Goal: Task Accomplishment & Management: Use online tool/utility

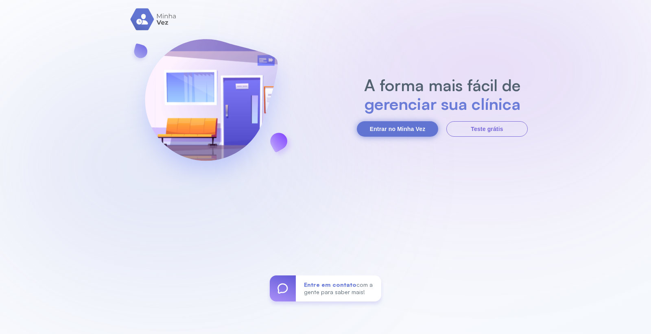
click at [432, 129] on button "Entrar no Minha Vez" at bounding box center [397, 128] width 81 height 15
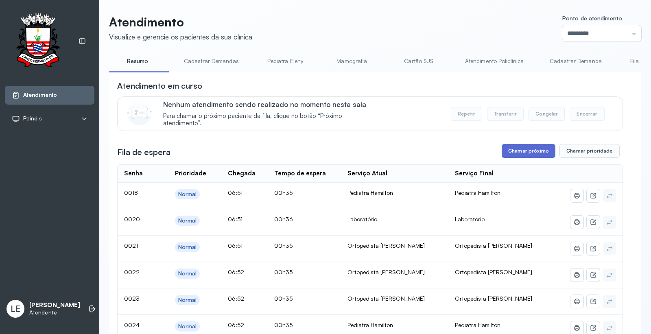
click at [513, 153] on button "Chamar próximo" at bounding box center [528, 151] width 54 height 14
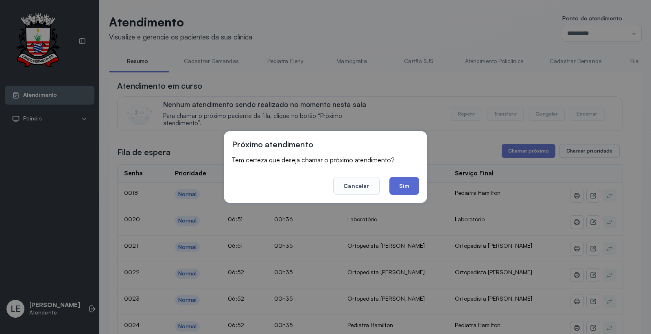
click at [413, 185] on button "Sim" at bounding box center [404, 186] width 30 height 18
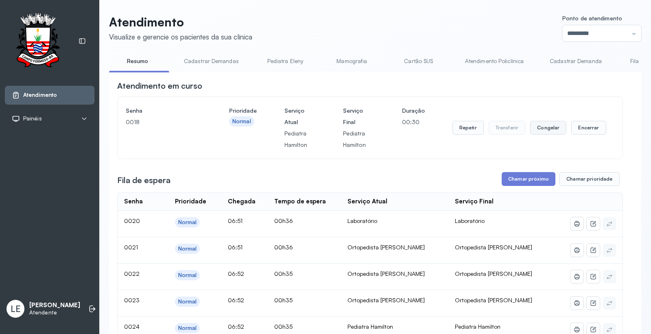
click at [551, 133] on button "Congelar" at bounding box center [548, 128] width 36 height 14
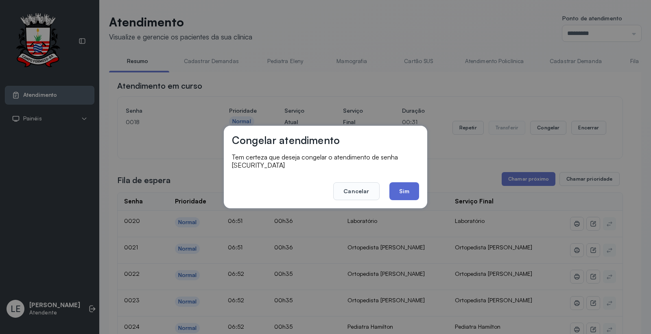
click at [405, 182] on button "Sim" at bounding box center [404, 191] width 30 height 18
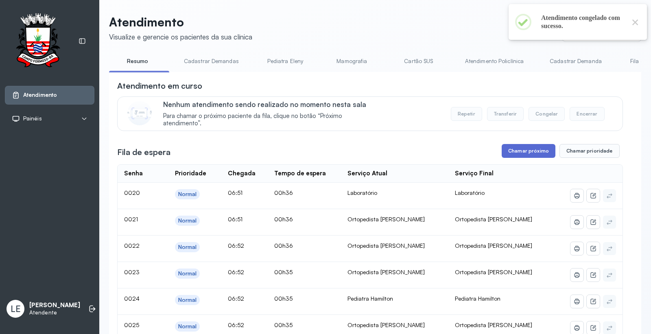
click at [538, 157] on button "Chamar próximo" at bounding box center [528, 151] width 54 height 14
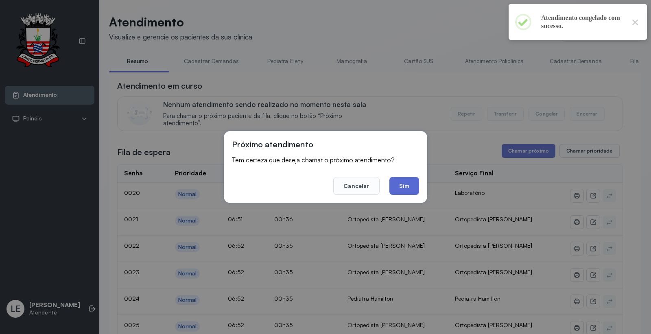
click at [394, 183] on button "Sim" at bounding box center [404, 186] width 30 height 18
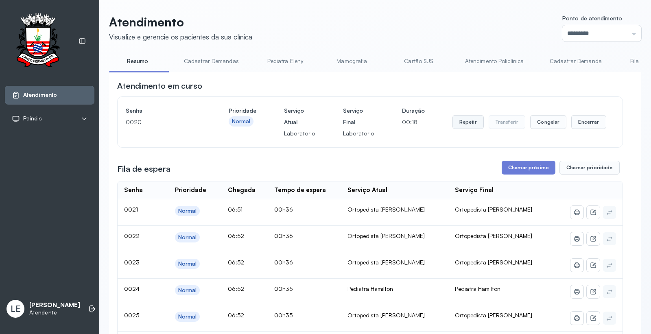
click at [468, 125] on button "Repetir" at bounding box center [467, 122] width 31 height 14
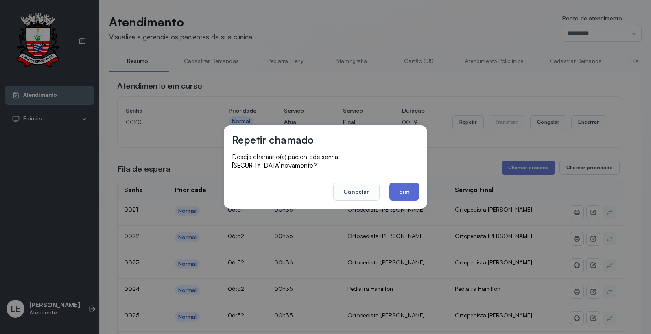
click at [406, 187] on button "Sim" at bounding box center [404, 192] width 30 height 18
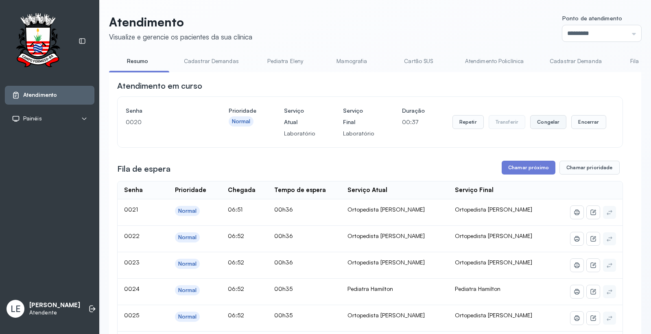
click at [547, 122] on button "Congelar" at bounding box center [548, 122] width 36 height 14
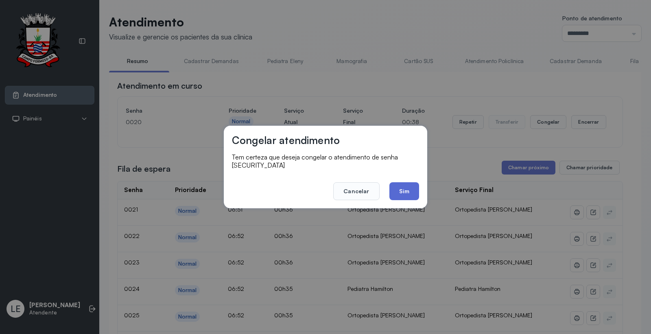
click at [404, 187] on button "Sim" at bounding box center [404, 191] width 30 height 18
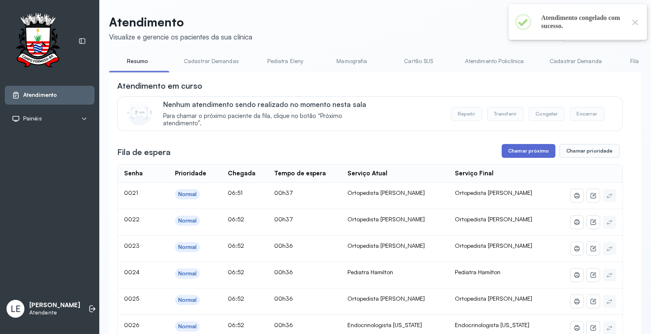
click at [521, 153] on button "Chamar próximo" at bounding box center [528, 151] width 54 height 14
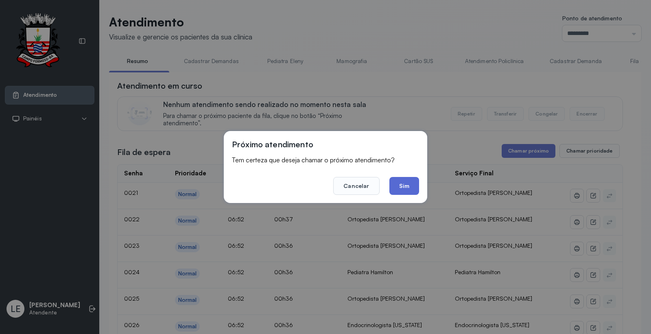
click at [404, 183] on button "Sim" at bounding box center [404, 186] width 30 height 18
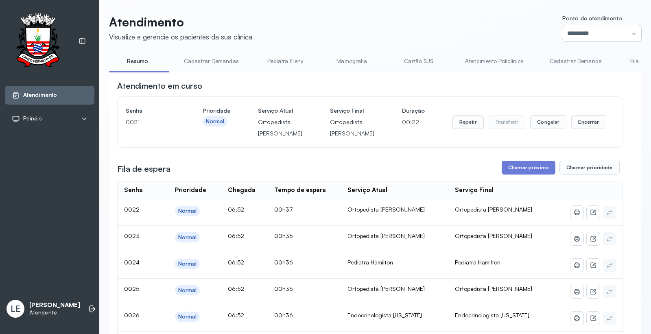
click at [573, 34] on input "*********" at bounding box center [601, 33] width 79 height 16
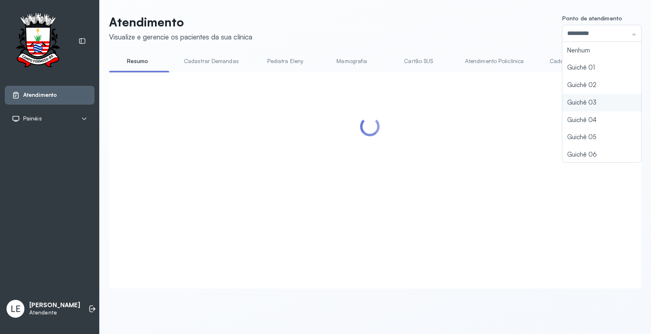
type input "*********"
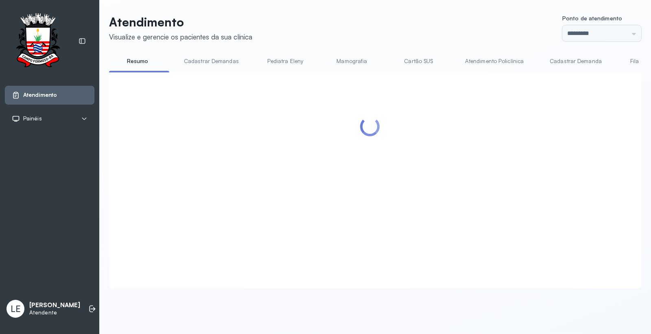
click at [591, 98] on div "Atendimento Visualize e gerencie os pacientes da sua clínica Ponto de atendimen…" at bounding box center [375, 152] width 532 height 274
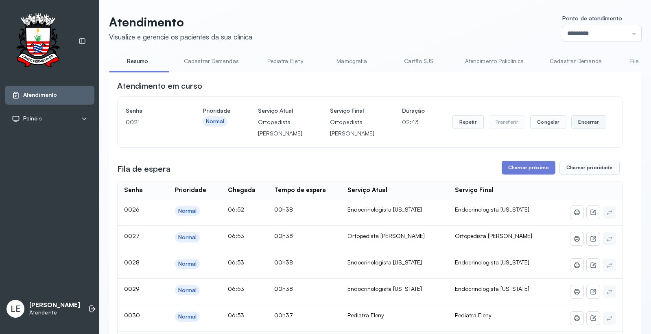
click at [580, 129] on button "Encerrar" at bounding box center [588, 122] width 35 height 14
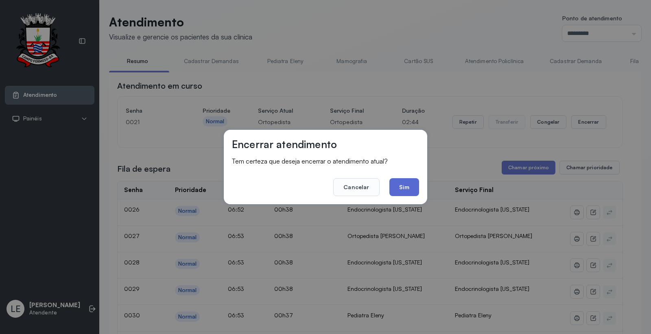
click at [407, 188] on button "Sim" at bounding box center [404, 187] width 30 height 18
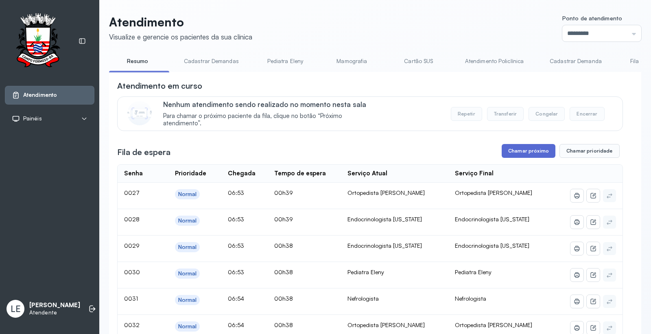
click at [513, 152] on button "Chamar próximo" at bounding box center [528, 151] width 54 height 14
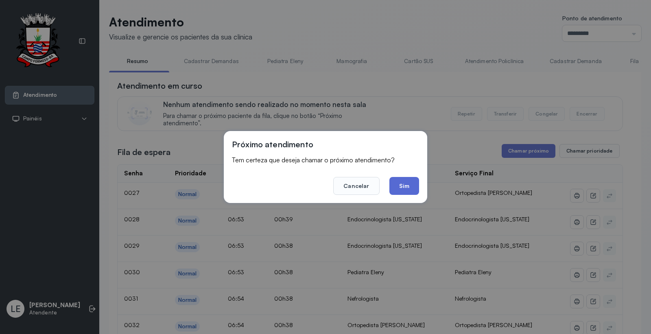
click at [407, 187] on button "Sim" at bounding box center [404, 186] width 30 height 18
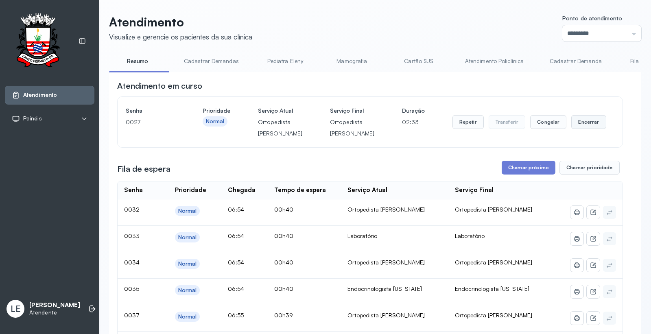
click at [584, 128] on button "Encerrar" at bounding box center [588, 122] width 35 height 14
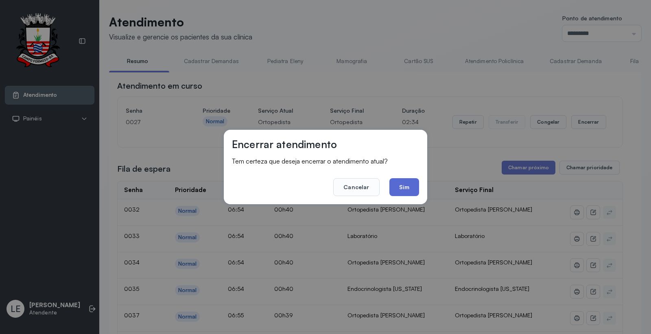
click at [394, 184] on button "Sim" at bounding box center [404, 187] width 30 height 18
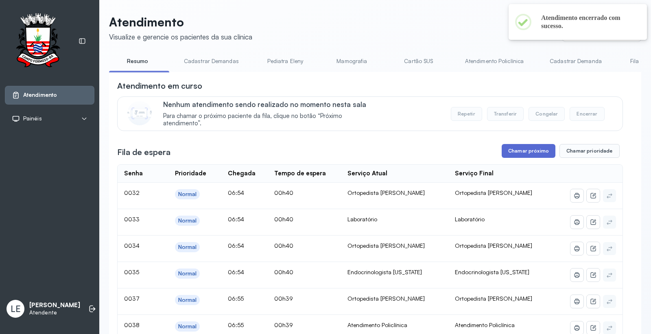
click at [539, 156] on button "Chamar próximo" at bounding box center [528, 151] width 54 height 14
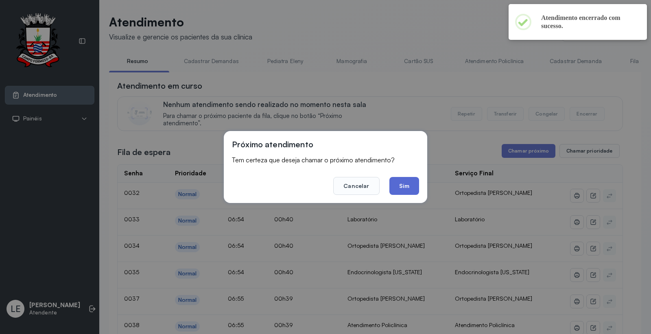
click at [410, 178] on button "Sim" at bounding box center [404, 186] width 30 height 18
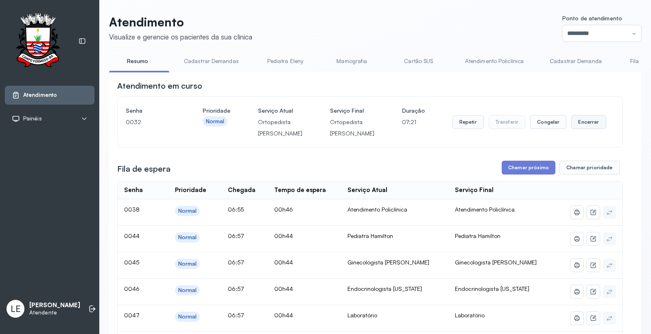
click at [580, 129] on button "Encerrar" at bounding box center [588, 122] width 35 height 14
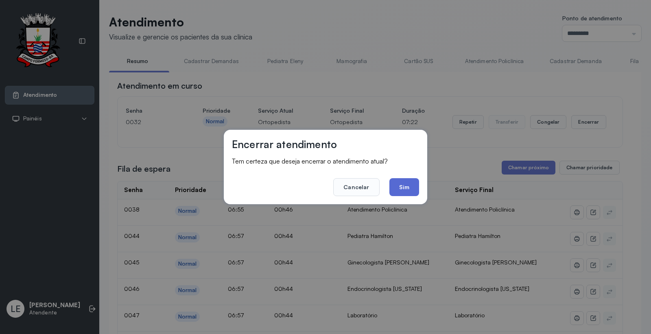
click at [408, 186] on button "Sim" at bounding box center [404, 187] width 30 height 18
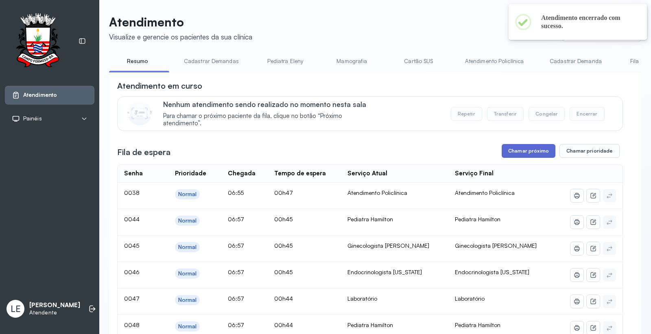
click at [538, 150] on button "Chamar próximo" at bounding box center [528, 151] width 54 height 14
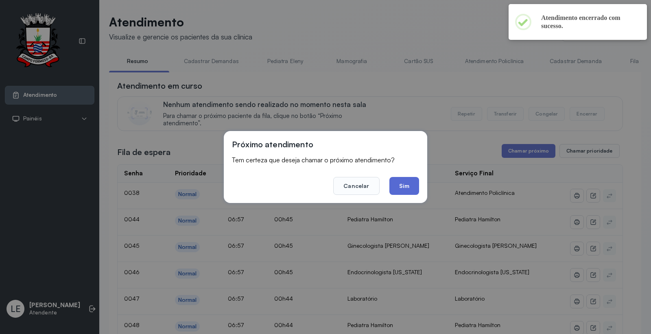
click at [411, 184] on button "Sim" at bounding box center [404, 186] width 30 height 18
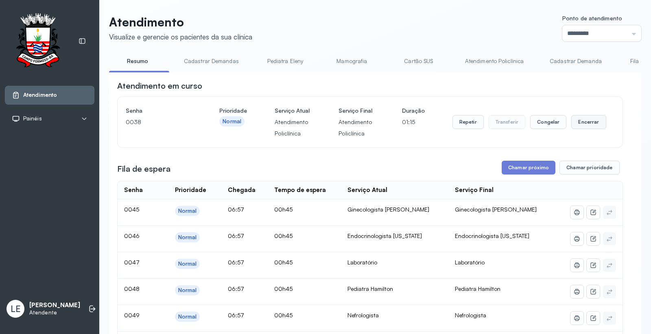
click at [577, 123] on button "Encerrar" at bounding box center [588, 122] width 35 height 14
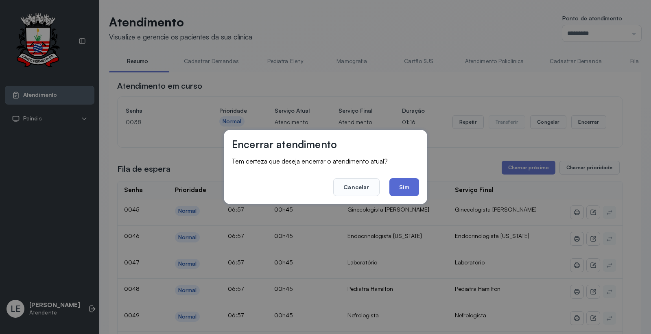
click at [414, 184] on button "Sim" at bounding box center [404, 187] width 30 height 18
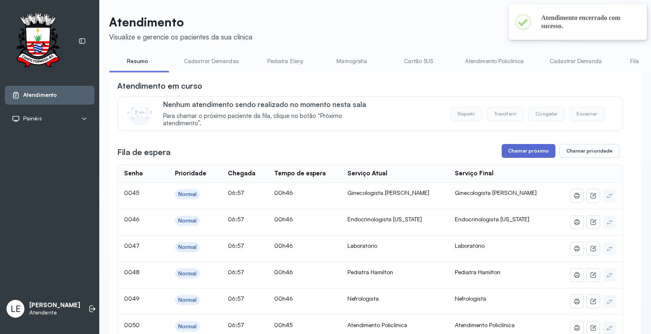
click at [527, 156] on button "Chamar próximo" at bounding box center [528, 151] width 54 height 14
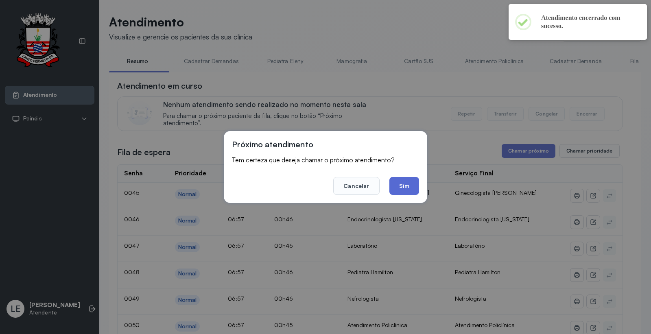
click at [409, 189] on button "Sim" at bounding box center [404, 186] width 30 height 18
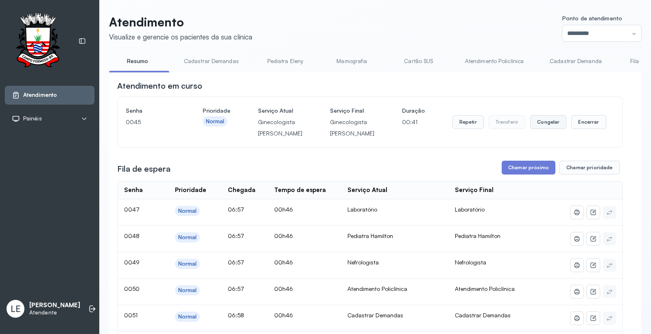
click at [550, 129] on button "Congelar" at bounding box center [548, 122] width 36 height 14
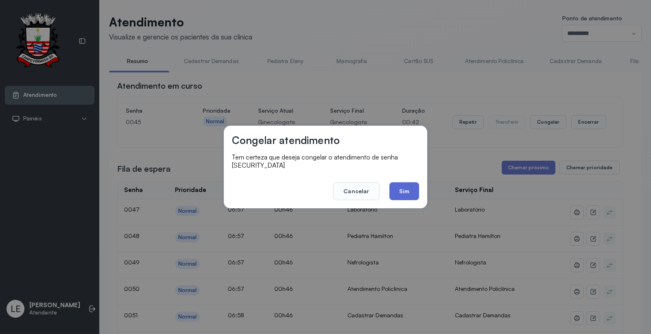
click at [405, 182] on button "Sim" at bounding box center [404, 191] width 30 height 18
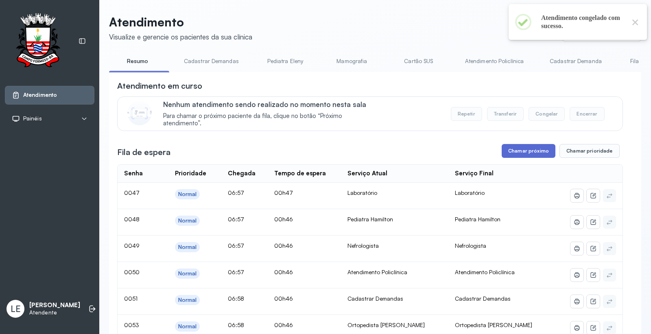
click at [523, 154] on button "Chamar próximo" at bounding box center [528, 151] width 54 height 14
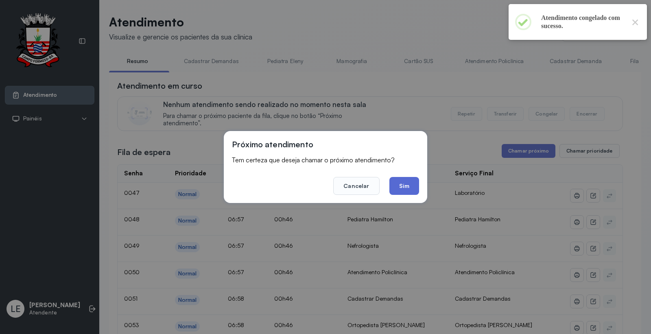
click at [412, 182] on button "Sim" at bounding box center [404, 186] width 30 height 18
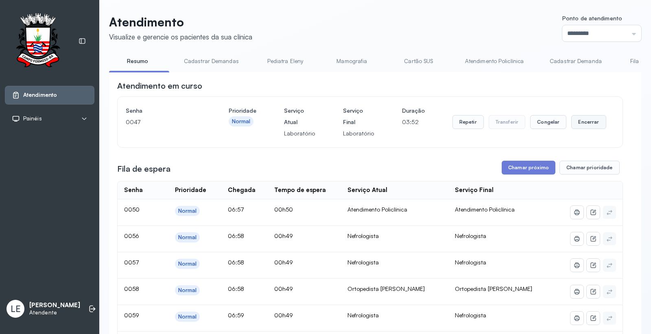
click at [575, 124] on button "Encerrar" at bounding box center [588, 122] width 35 height 14
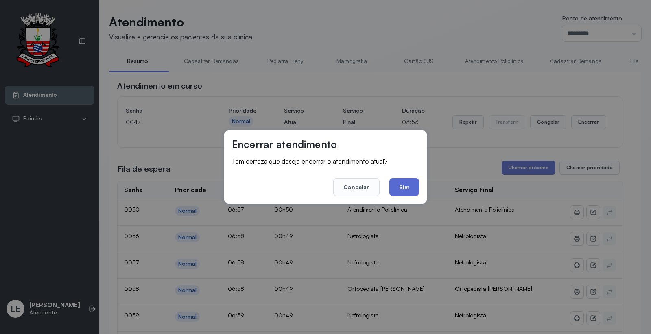
click at [403, 189] on button "Sim" at bounding box center [404, 187] width 30 height 18
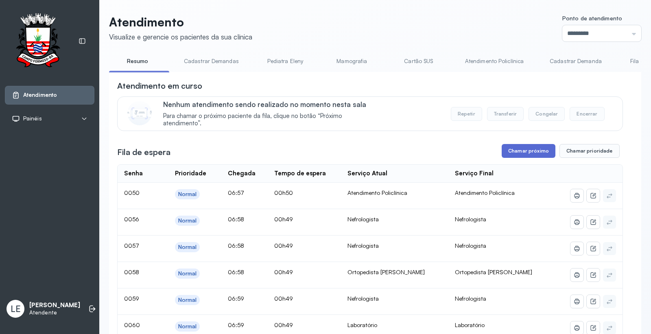
click at [541, 149] on button "Chamar próximo" at bounding box center [528, 151] width 54 height 14
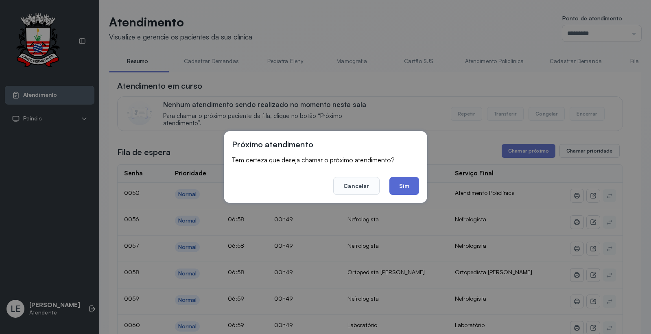
click at [412, 184] on button "Sim" at bounding box center [404, 186] width 30 height 18
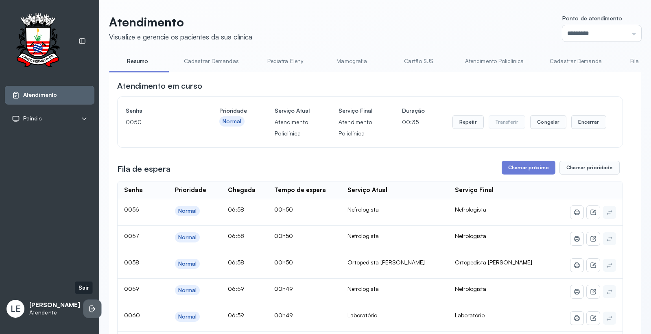
click at [88, 308] on icon at bounding box center [92, 309] width 8 height 8
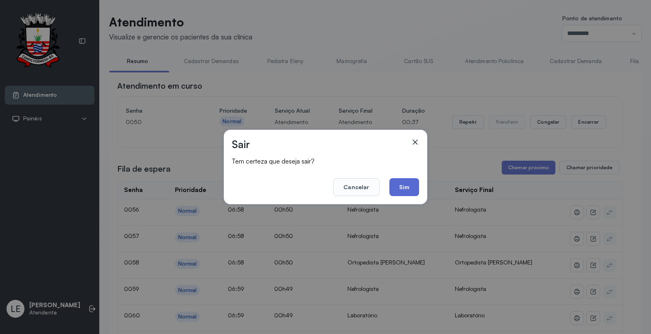
click at [408, 190] on button "Sim" at bounding box center [404, 187] width 30 height 18
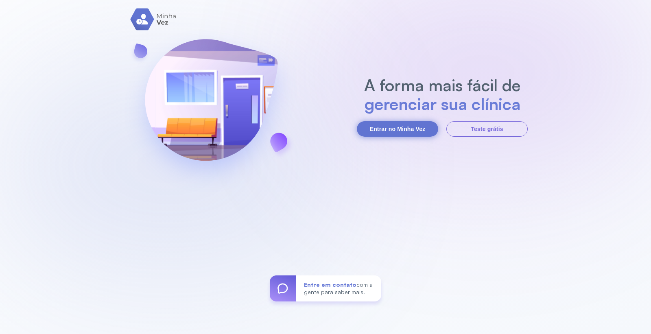
click at [385, 135] on button "Entrar no Minha Vez" at bounding box center [397, 128] width 81 height 15
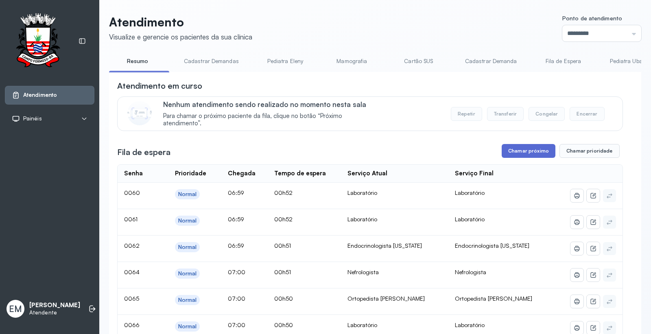
click at [527, 149] on button "Chamar próximo" at bounding box center [528, 151] width 54 height 14
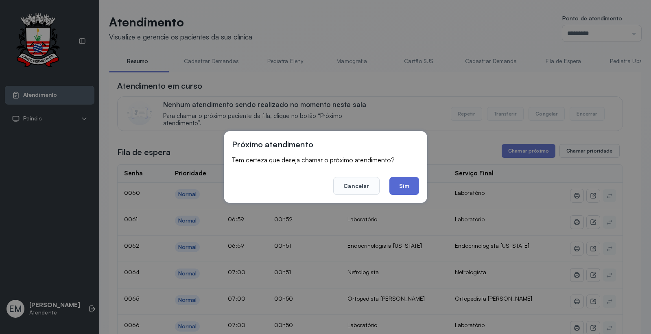
click at [412, 182] on button "Sim" at bounding box center [404, 186] width 30 height 18
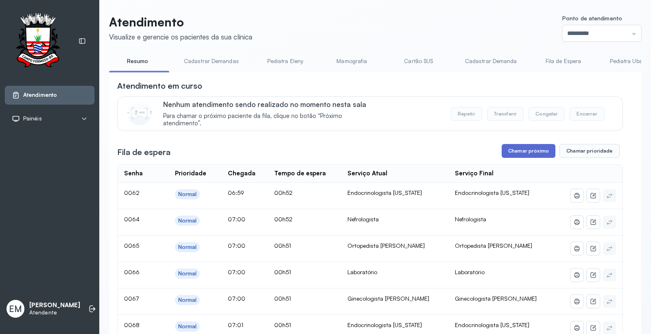
click at [519, 149] on button "Chamar próximo" at bounding box center [528, 151] width 54 height 14
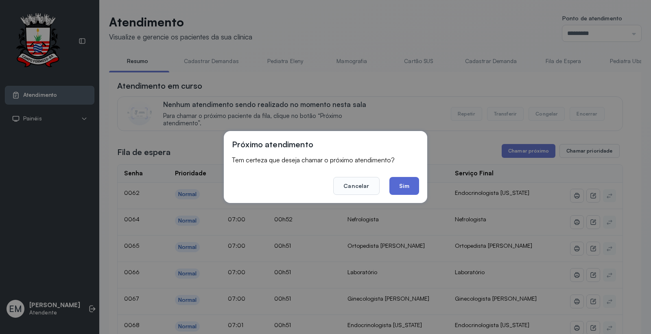
click at [416, 188] on button "Sim" at bounding box center [404, 186] width 30 height 18
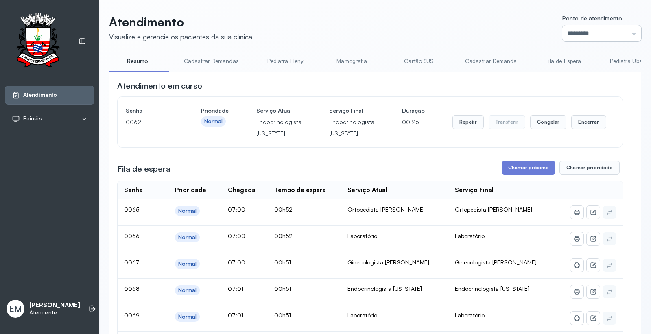
click at [564, 35] on input "*********" at bounding box center [601, 33] width 79 height 16
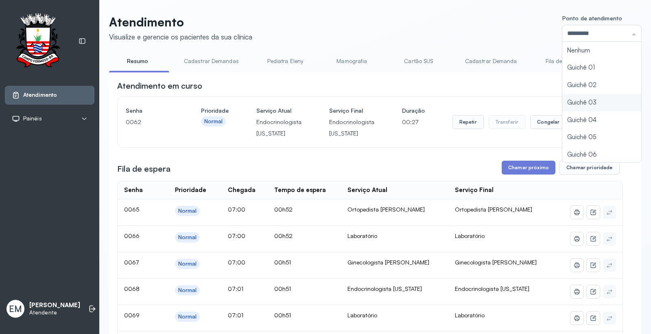
type input "*********"
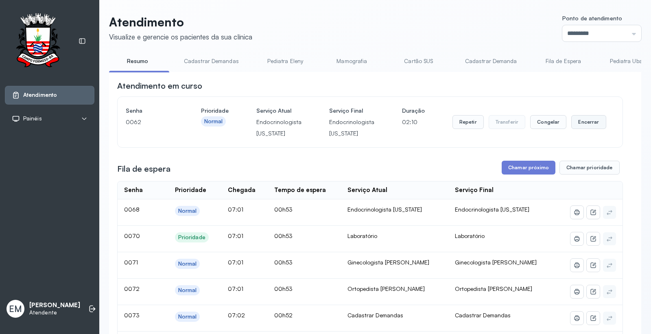
click at [583, 123] on button "Encerrar" at bounding box center [588, 122] width 35 height 14
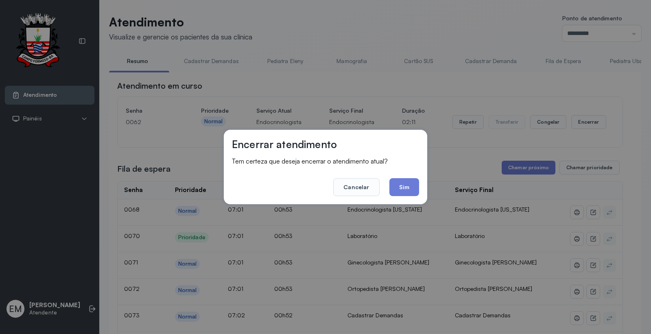
click at [419, 190] on div "Encerrar atendimento Tem certeza que deseja encerrar o atendimento atual? Cance…" at bounding box center [325, 167] width 203 height 74
drag, startPoint x: 501, startPoint y: 159, endPoint x: 458, endPoint y: 185, distance: 50.3
click at [502, 159] on div "Encerrar atendimento Tem certeza que deseja encerrar o atendimento atual? Cance…" at bounding box center [325, 167] width 651 height 334
drag, startPoint x: 356, startPoint y: 182, endPoint x: 517, endPoint y: 187, distance: 160.3
click at [366, 182] on button "Cancelar" at bounding box center [356, 187] width 46 height 18
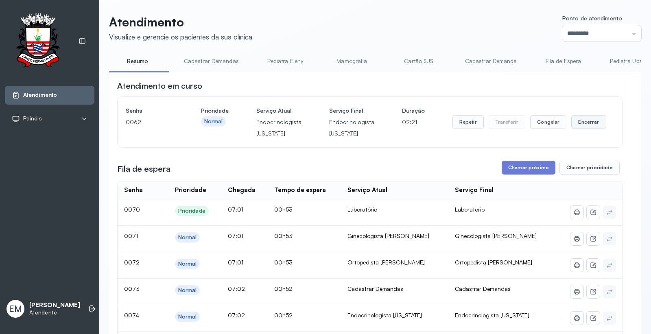
click at [576, 129] on button "Encerrar" at bounding box center [588, 122] width 35 height 14
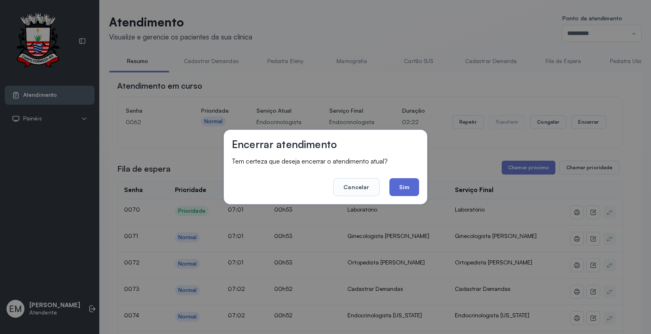
click at [404, 182] on button "Sim" at bounding box center [404, 187] width 30 height 18
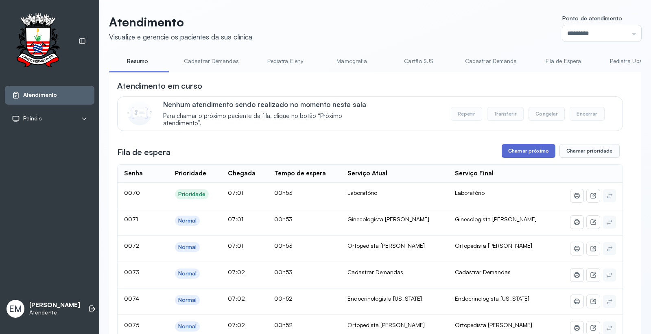
click at [507, 150] on button "Chamar próximo" at bounding box center [528, 151] width 54 height 14
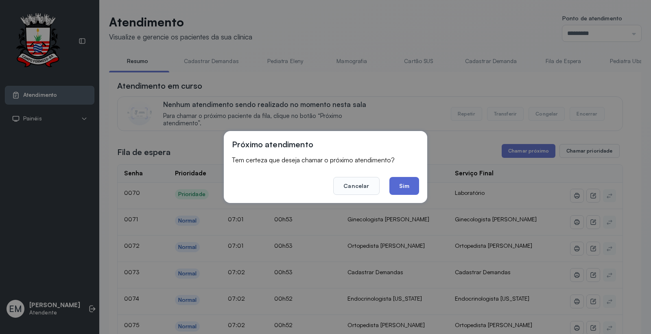
click at [412, 181] on button "Sim" at bounding box center [404, 186] width 30 height 18
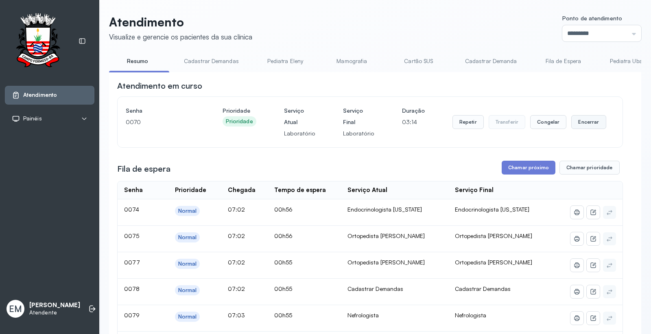
click at [580, 122] on button "Encerrar" at bounding box center [588, 122] width 35 height 14
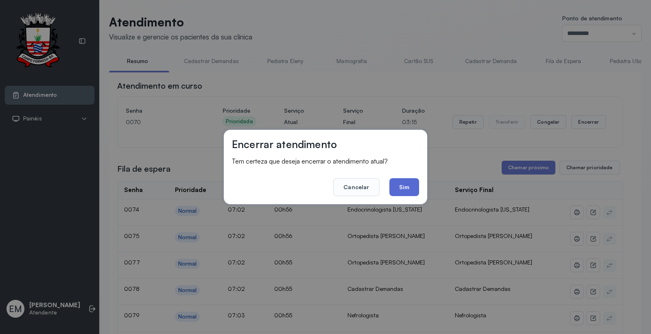
click at [408, 189] on button "Sim" at bounding box center [404, 187] width 30 height 18
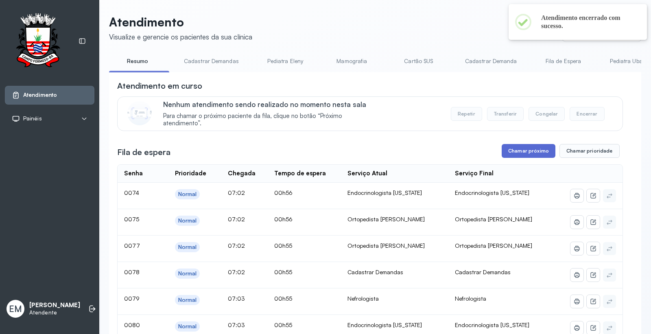
click at [527, 151] on button "Chamar próximo" at bounding box center [528, 151] width 54 height 14
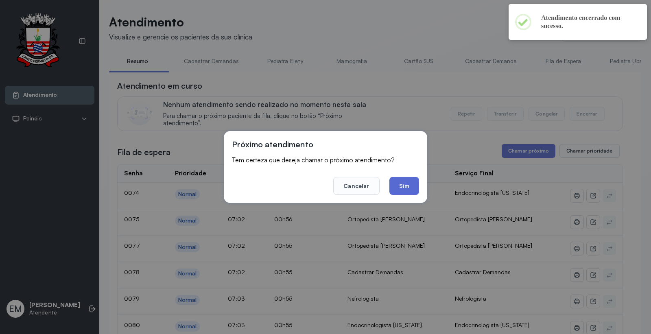
click at [408, 185] on button "Sim" at bounding box center [404, 186] width 30 height 18
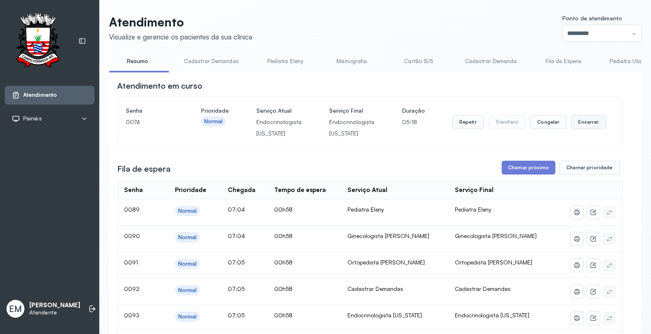
click at [576, 123] on button "Encerrar" at bounding box center [588, 122] width 35 height 14
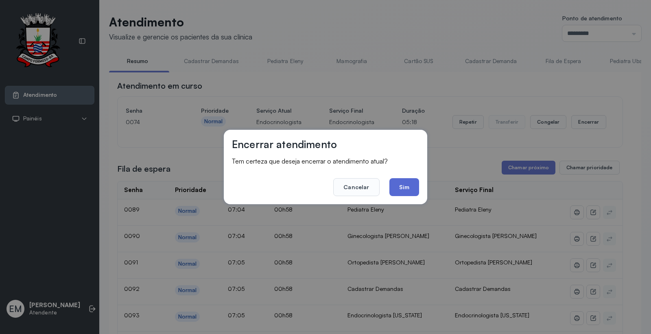
click at [414, 184] on button "Sim" at bounding box center [404, 187] width 30 height 18
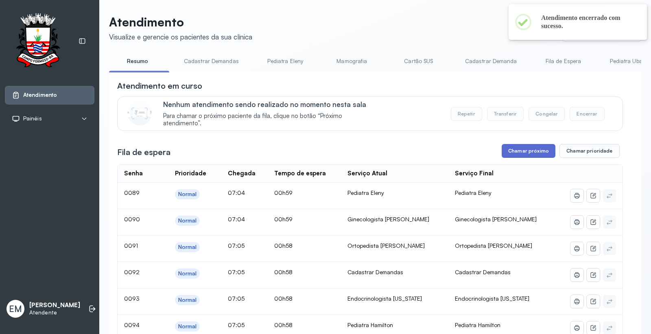
click at [504, 147] on button "Chamar próximo" at bounding box center [528, 151] width 54 height 14
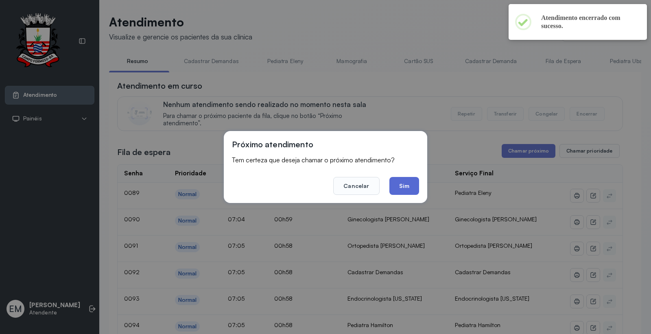
click at [401, 179] on button "Sim" at bounding box center [404, 186] width 30 height 18
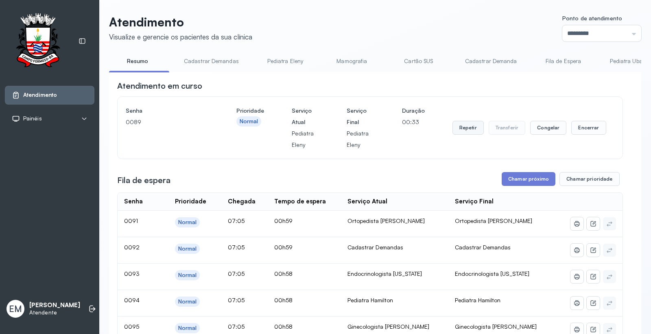
click at [468, 125] on button "Repetir" at bounding box center [467, 128] width 31 height 14
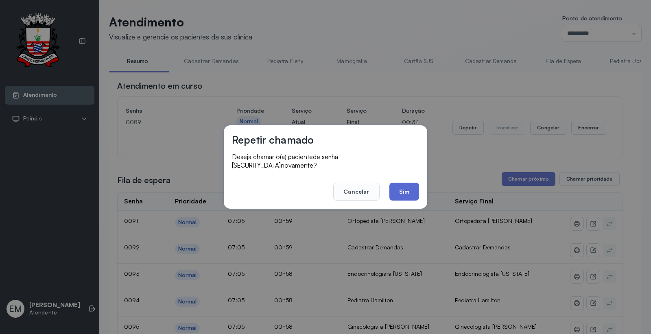
click at [408, 187] on button "Sim" at bounding box center [404, 192] width 30 height 18
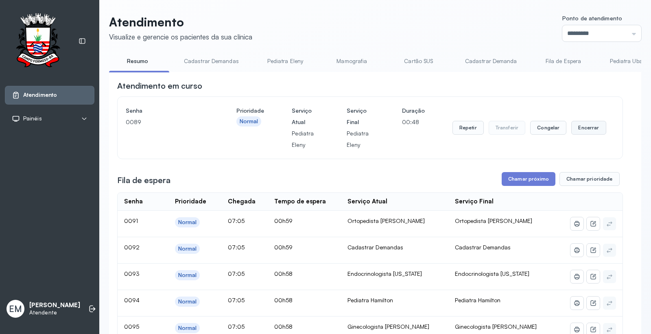
click at [573, 131] on button "Encerrar" at bounding box center [588, 128] width 35 height 14
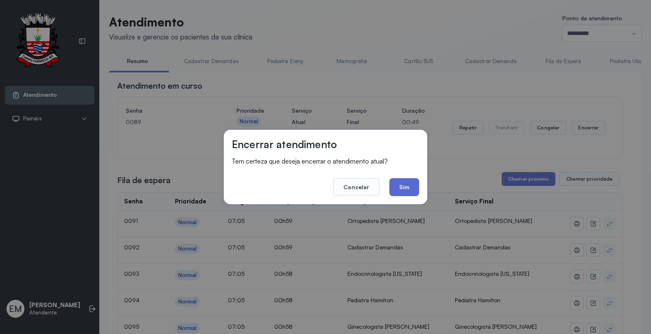
click at [407, 189] on button "Sim" at bounding box center [404, 187] width 30 height 18
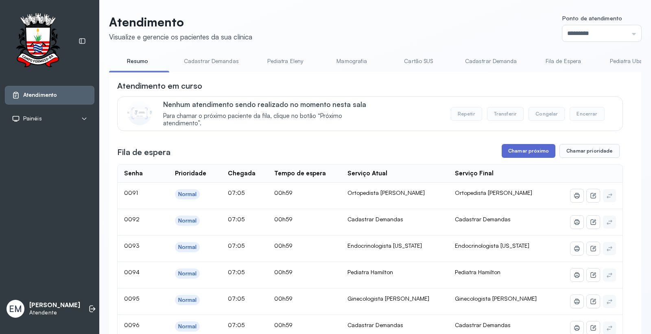
click at [514, 150] on button "Chamar próximo" at bounding box center [528, 151] width 54 height 14
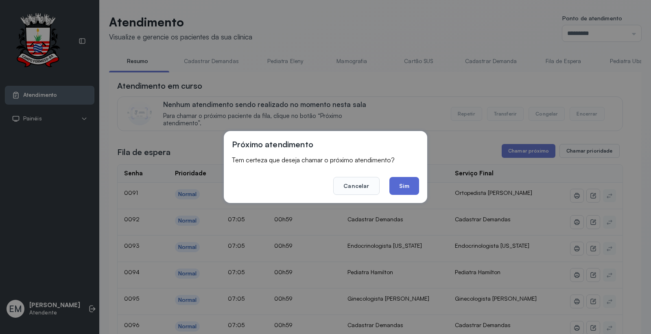
click at [404, 181] on button "Sim" at bounding box center [404, 186] width 30 height 18
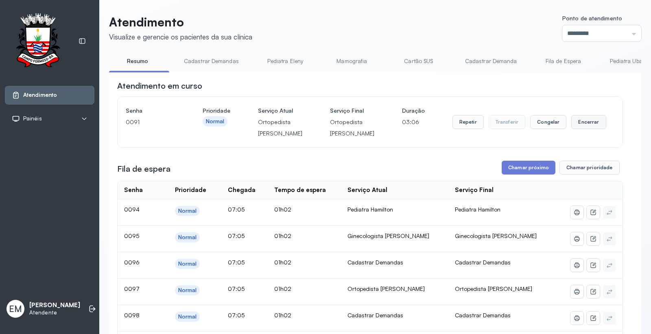
click at [571, 124] on button "Encerrar" at bounding box center [588, 122] width 35 height 14
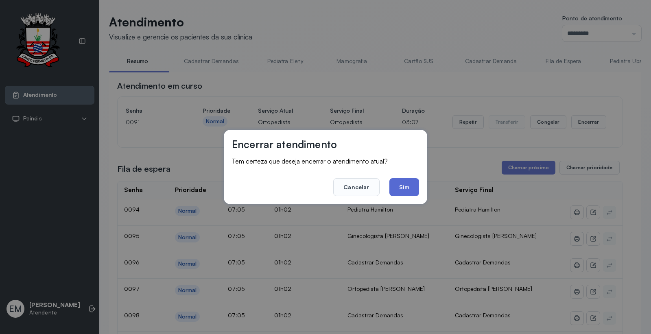
click at [415, 187] on button "Sim" at bounding box center [404, 187] width 30 height 18
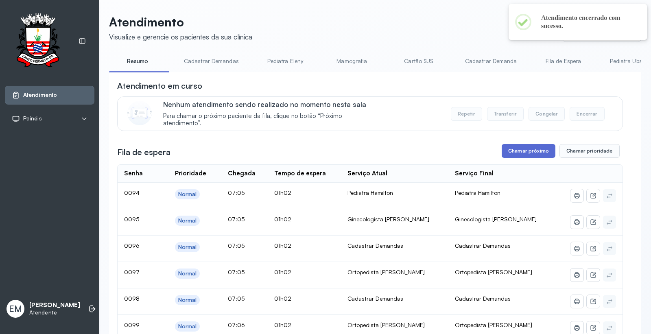
click at [521, 152] on button "Chamar próximo" at bounding box center [528, 151] width 54 height 14
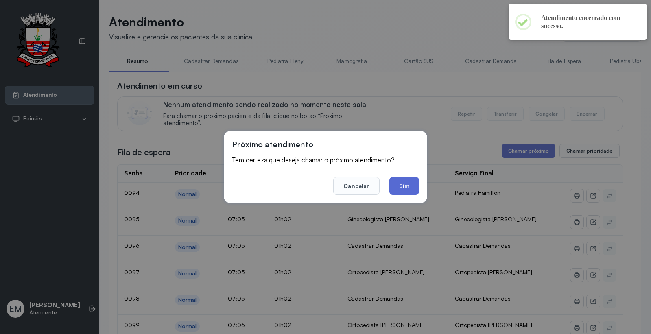
click at [401, 187] on button "Sim" at bounding box center [404, 186] width 30 height 18
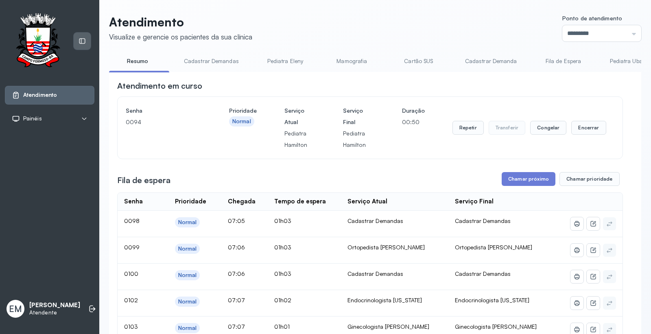
click at [87, 41] on div at bounding box center [82, 41] width 17 height 17
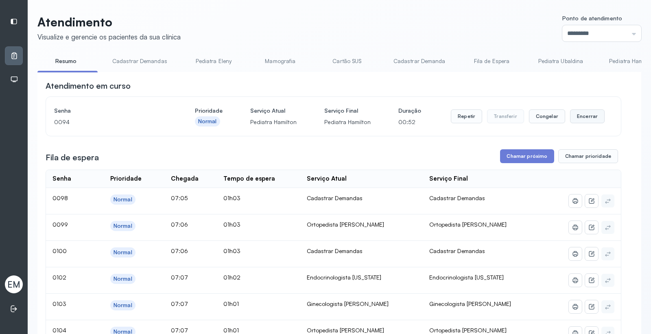
click at [584, 111] on button "Encerrar" at bounding box center [587, 116] width 35 height 14
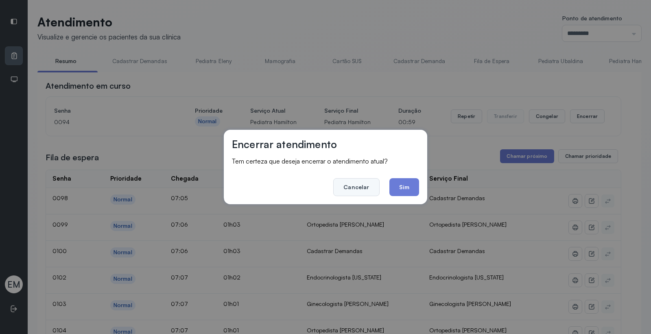
click at [353, 185] on button "Cancelar" at bounding box center [356, 187] width 46 height 18
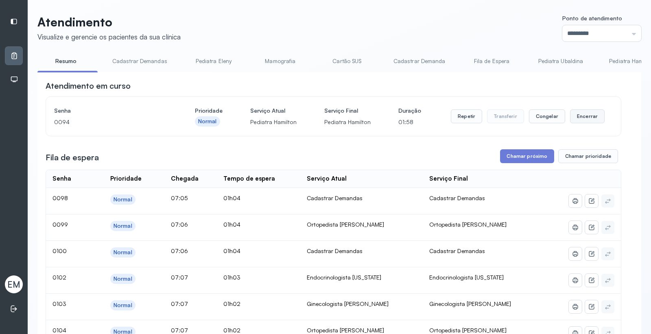
click at [579, 111] on button "Encerrar" at bounding box center [587, 116] width 35 height 14
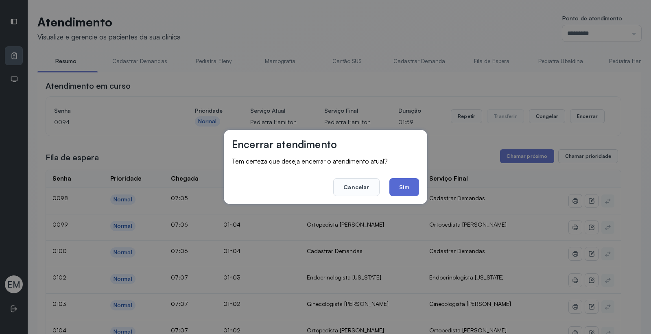
click at [405, 188] on button "Sim" at bounding box center [404, 187] width 30 height 18
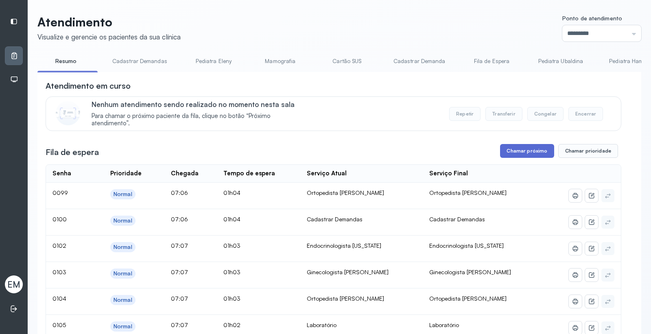
click at [512, 153] on button "Chamar próximo" at bounding box center [527, 151] width 54 height 14
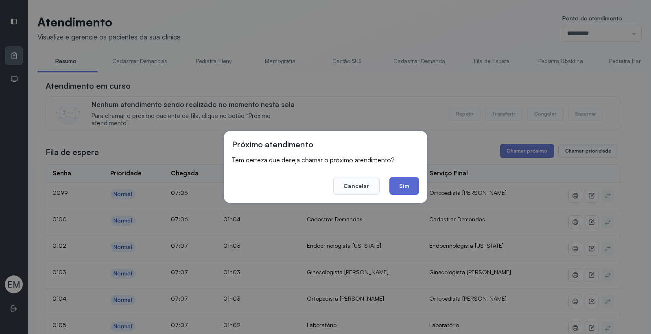
click at [402, 182] on button "Sim" at bounding box center [404, 186] width 30 height 18
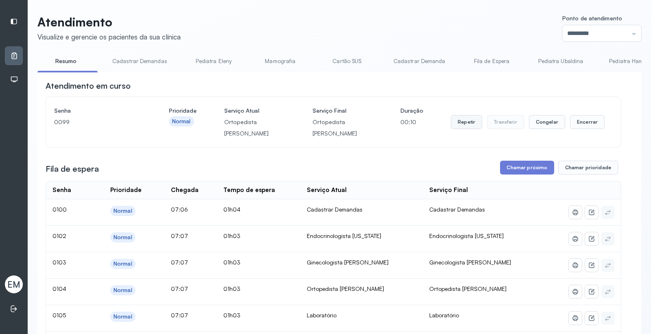
click at [453, 123] on button "Repetir" at bounding box center [466, 122] width 31 height 14
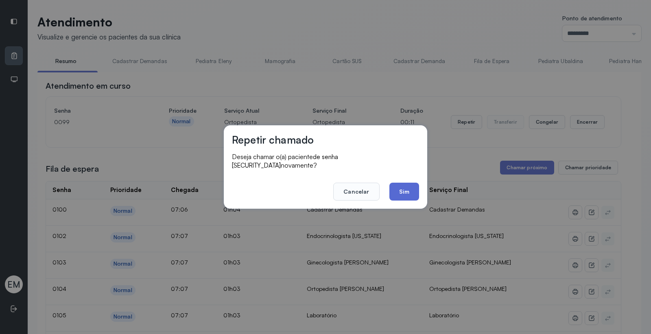
click at [396, 185] on button "Sim" at bounding box center [404, 192] width 30 height 18
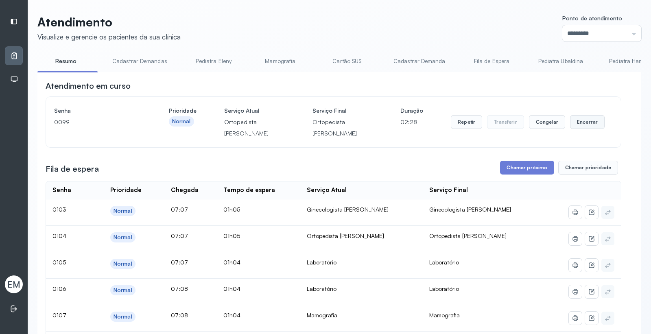
click at [581, 124] on button "Encerrar" at bounding box center [587, 122] width 35 height 14
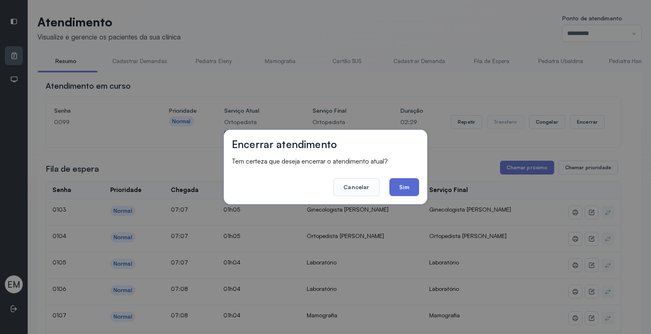
click at [415, 188] on button "Sim" at bounding box center [404, 187] width 30 height 18
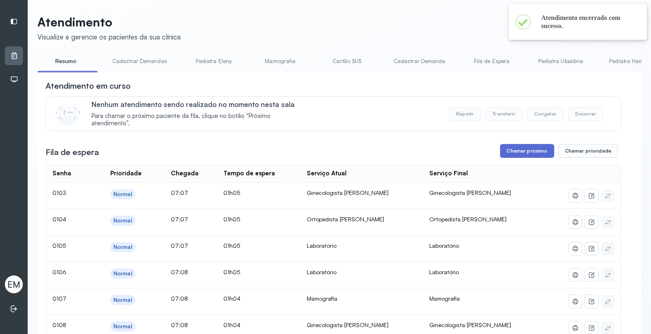
click at [511, 157] on button "Chamar próximo" at bounding box center [527, 151] width 54 height 14
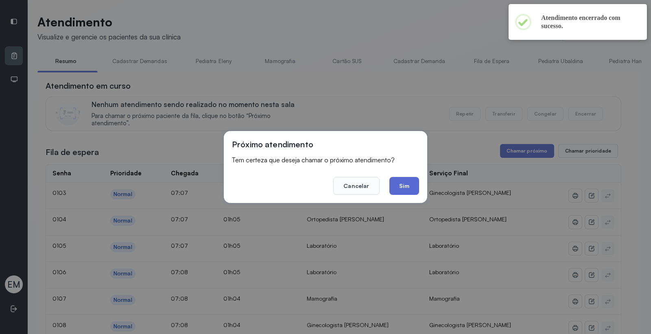
click at [403, 183] on button "Sim" at bounding box center [404, 186] width 30 height 18
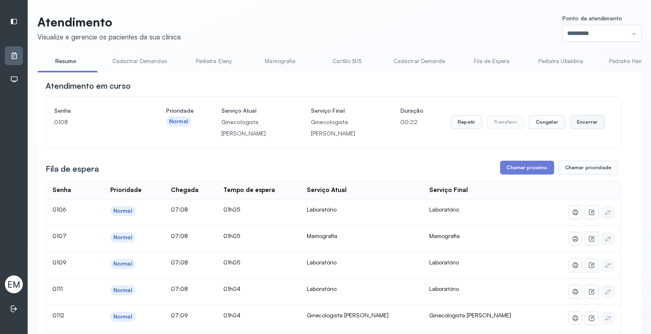
click at [584, 124] on button "Encerrar" at bounding box center [587, 122] width 35 height 14
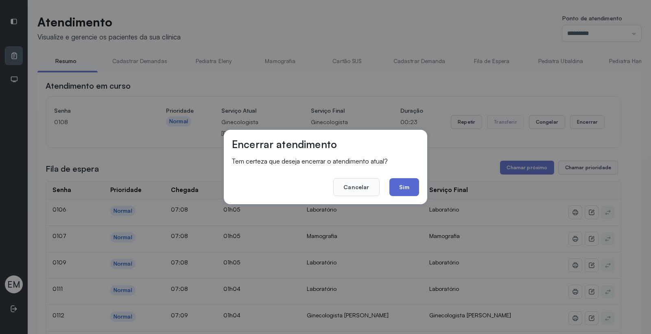
click at [400, 183] on button "Sim" at bounding box center [404, 187] width 30 height 18
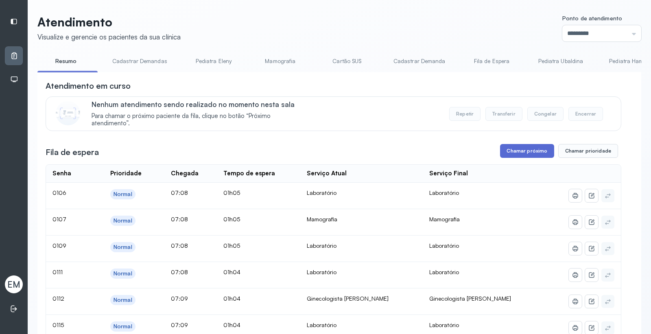
click at [532, 156] on button "Chamar próximo" at bounding box center [527, 151] width 54 height 14
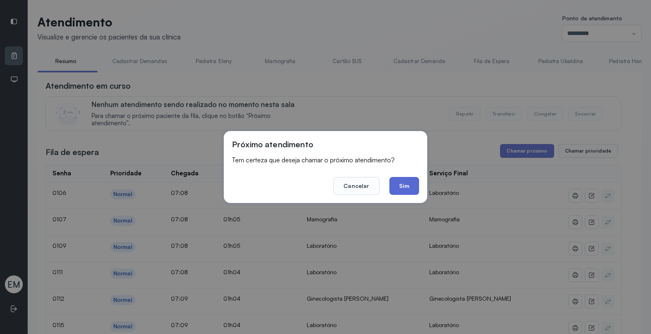
click at [403, 183] on button "Sim" at bounding box center [404, 186] width 30 height 18
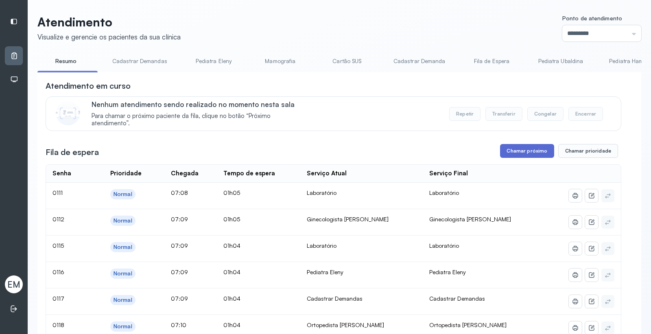
click at [529, 149] on button "Chamar próximo" at bounding box center [527, 151] width 54 height 14
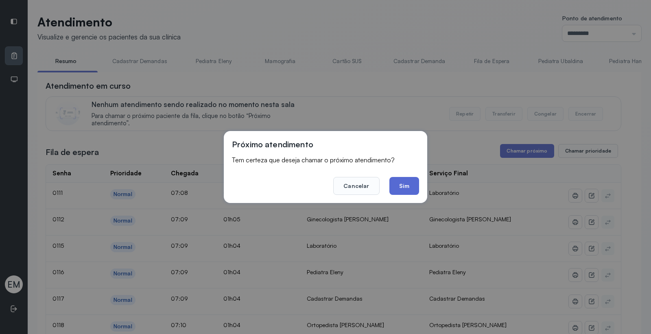
click at [405, 186] on button "Sim" at bounding box center [404, 186] width 30 height 18
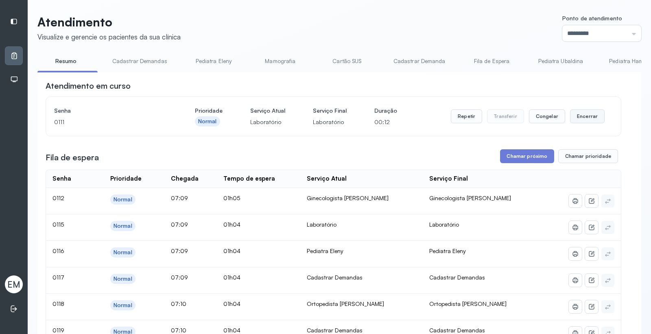
click at [584, 119] on button "Encerrar" at bounding box center [587, 116] width 35 height 14
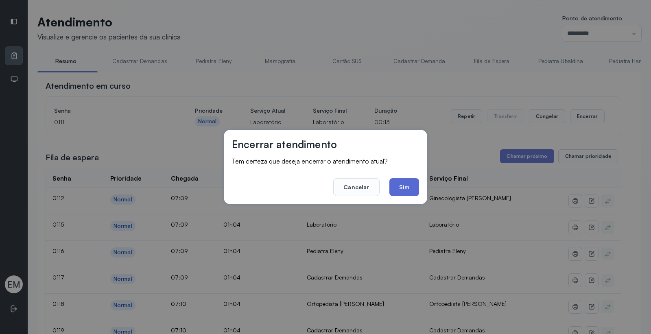
click at [411, 188] on button "Sim" at bounding box center [404, 187] width 30 height 18
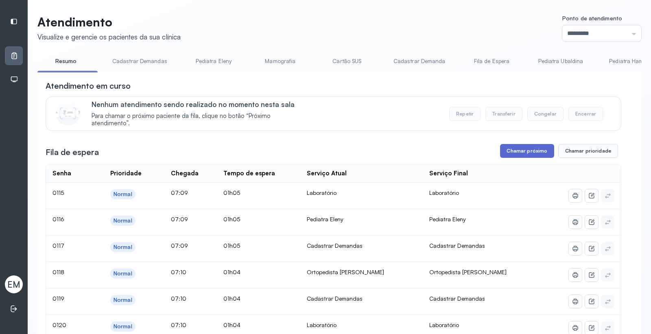
click at [519, 152] on button "Chamar próximo" at bounding box center [527, 151] width 54 height 14
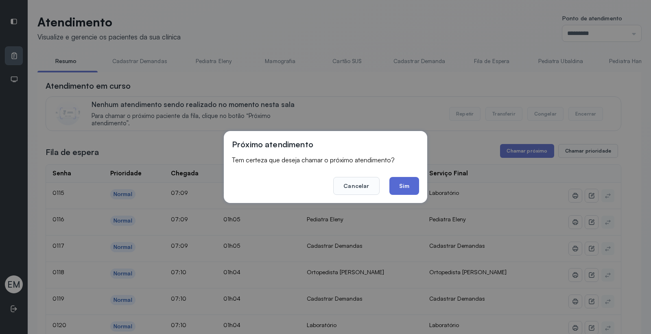
click at [411, 185] on button "Sim" at bounding box center [404, 186] width 30 height 18
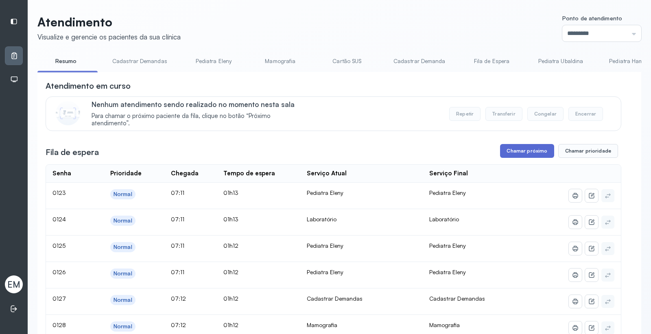
click at [532, 153] on button "Chamar próximo" at bounding box center [527, 151] width 54 height 14
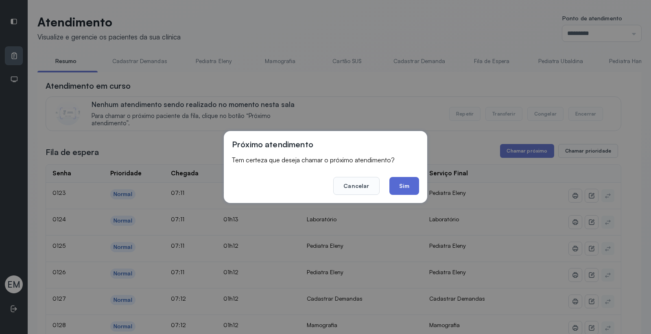
click at [411, 185] on button "Sim" at bounding box center [404, 186] width 30 height 18
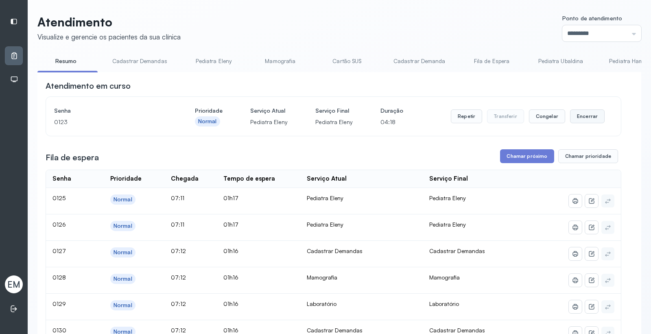
click at [584, 116] on button "Encerrar" at bounding box center [587, 116] width 35 height 14
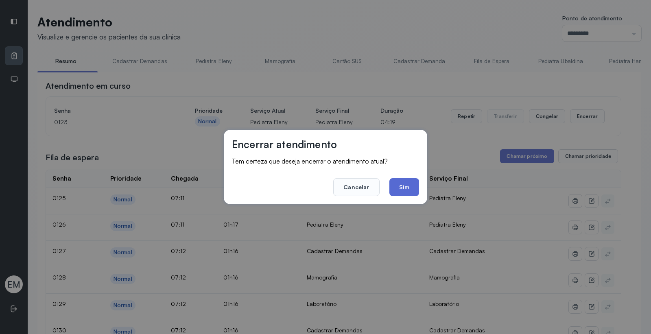
click at [406, 185] on button "Sim" at bounding box center [404, 187] width 30 height 18
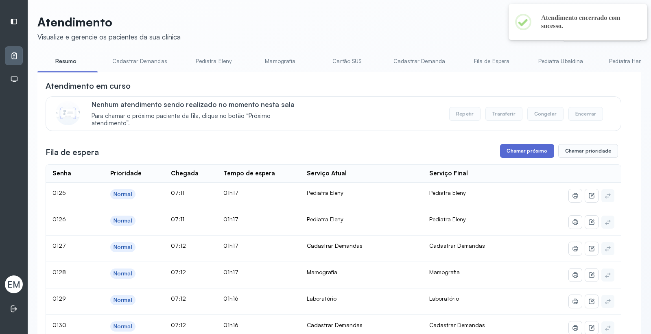
click at [517, 156] on button "Chamar próximo" at bounding box center [527, 151] width 54 height 14
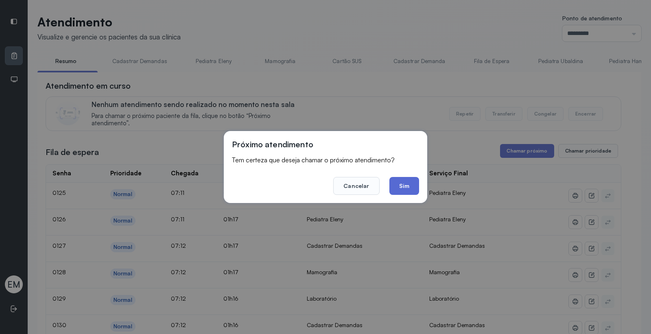
click at [397, 184] on button "Sim" at bounding box center [404, 186] width 30 height 18
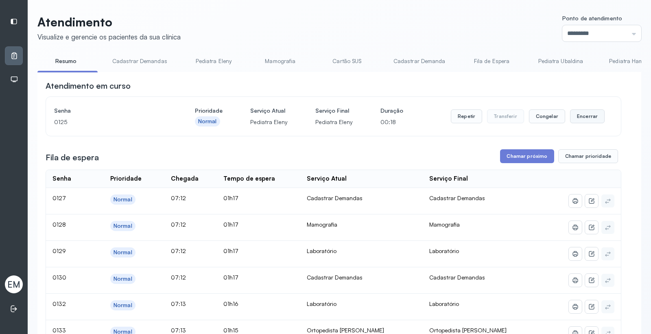
click at [578, 120] on button "Encerrar" at bounding box center [587, 116] width 35 height 14
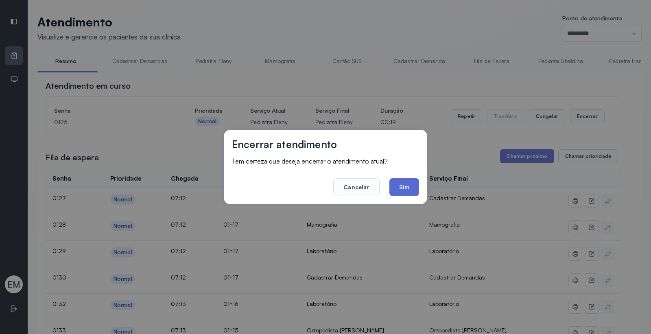
click at [418, 185] on button "Sim" at bounding box center [404, 187] width 30 height 18
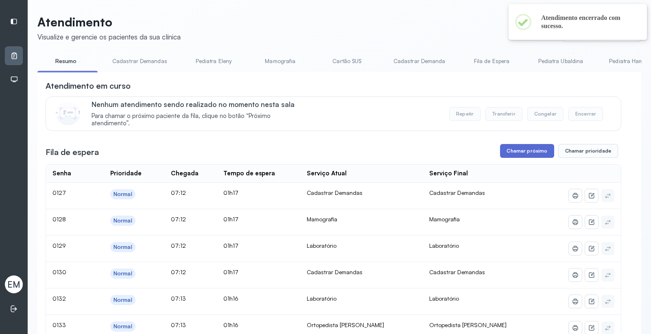
click at [530, 155] on button "Chamar próximo" at bounding box center [527, 151] width 54 height 14
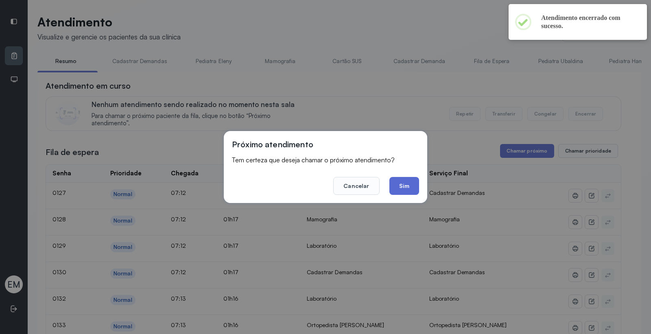
click at [412, 188] on button "Sim" at bounding box center [404, 186] width 30 height 18
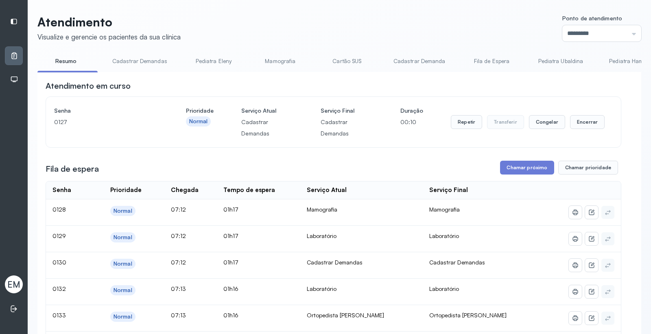
click at [582, 136] on div "Repetir Transferir Congelar Encerrar" at bounding box center [528, 122] width 154 height 34
click at [584, 121] on button "Encerrar" at bounding box center [587, 122] width 35 height 14
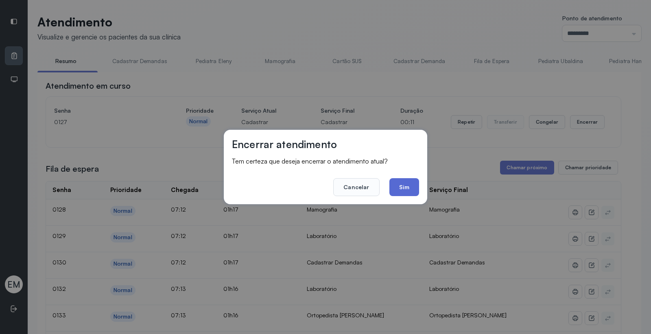
click at [396, 186] on button "Sim" at bounding box center [404, 187] width 30 height 18
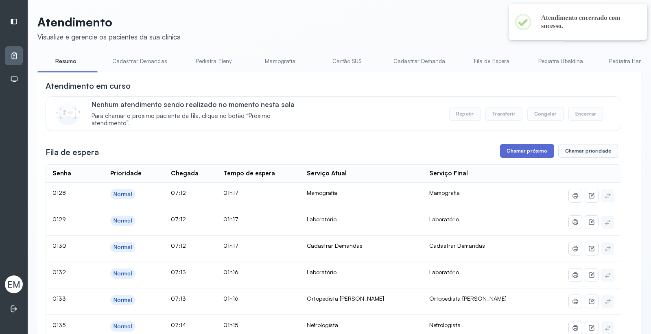
click at [513, 152] on button "Chamar próximo" at bounding box center [527, 151] width 54 height 14
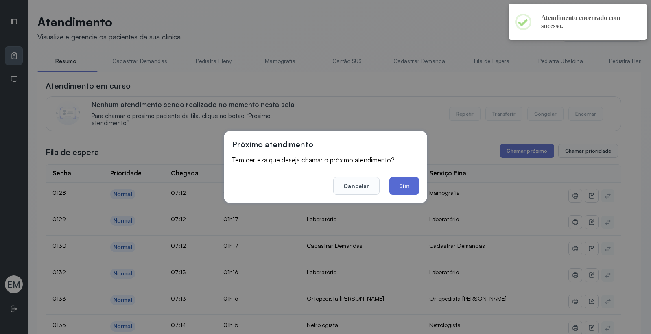
click at [399, 184] on button "Sim" at bounding box center [404, 186] width 30 height 18
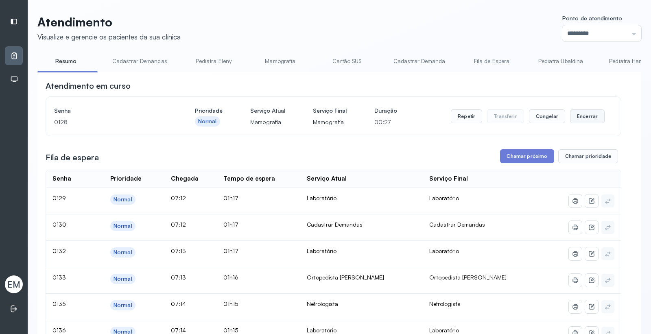
click at [585, 119] on button "Encerrar" at bounding box center [587, 116] width 35 height 14
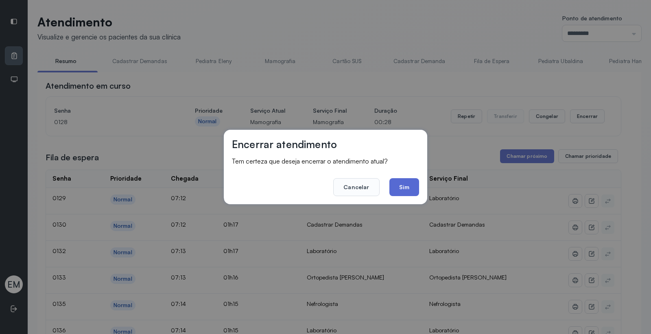
click at [400, 187] on button "Sim" at bounding box center [404, 187] width 30 height 18
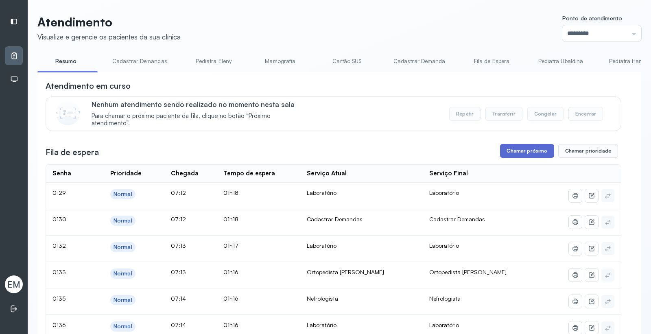
click at [530, 148] on button "Chamar próximo" at bounding box center [527, 151] width 54 height 14
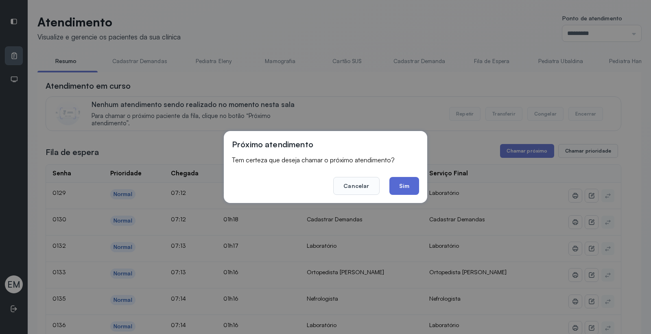
click at [418, 186] on button "Sim" at bounding box center [404, 186] width 30 height 18
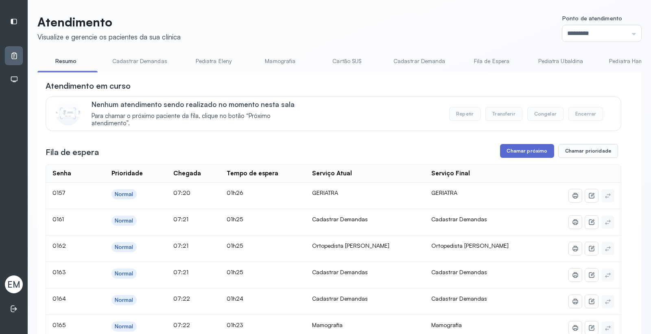
click at [526, 152] on button "Chamar próximo" at bounding box center [527, 151] width 54 height 14
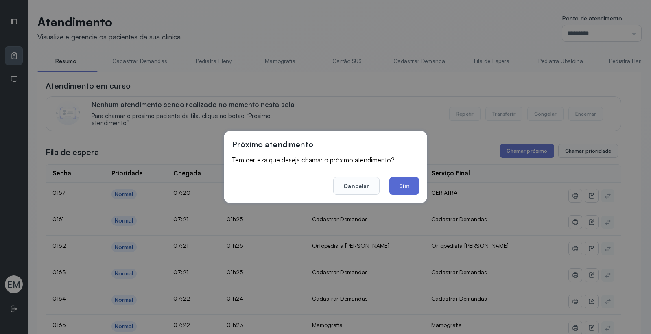
click at [411, 184] on button "Sim" at bounding box center [404, 186] width 30 height 18
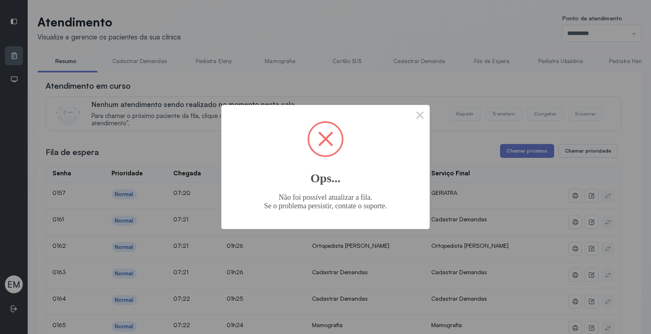
click at [410, 105] on button "×" at bounding box center [420, 115] width 20 height 20
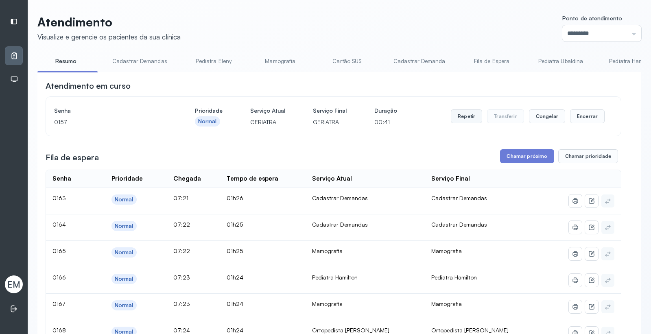
click at [470, 113] on button "Repetir" at bounding box center [466, 116] width 31 height 14
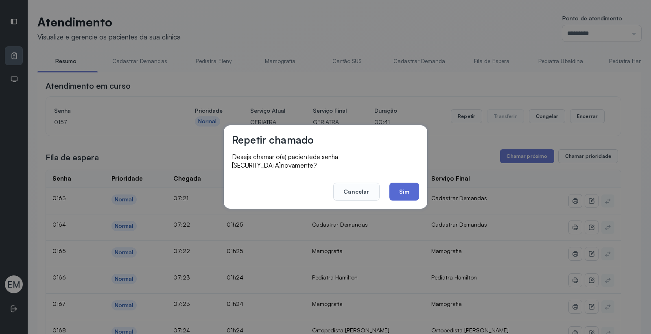
click at [412, 188] on button "Sim" at bounding box center [404, 192] width 30 height 18
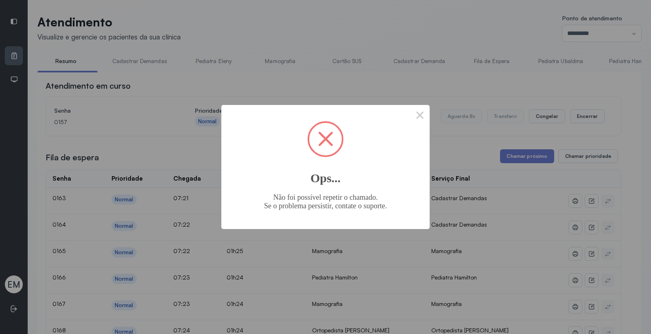
click at [410, 105] on button "×" at bounding box center [420, 115] width 20 height 20
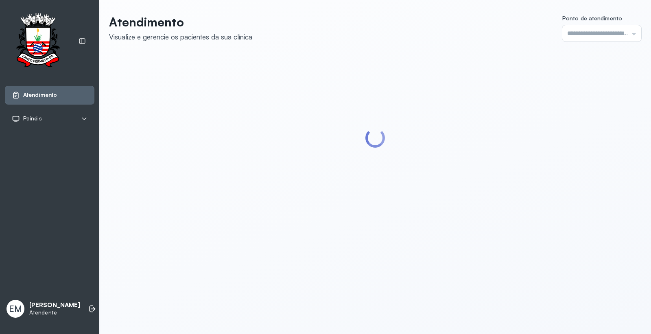
type input "*********"
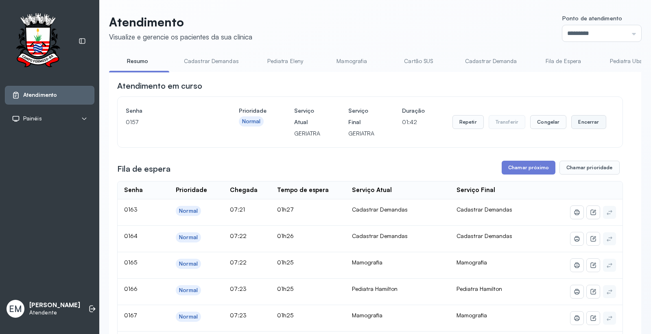
click at [584, 120] on button "Encerrar" at bounding box center [588, 122] width 35 height 14
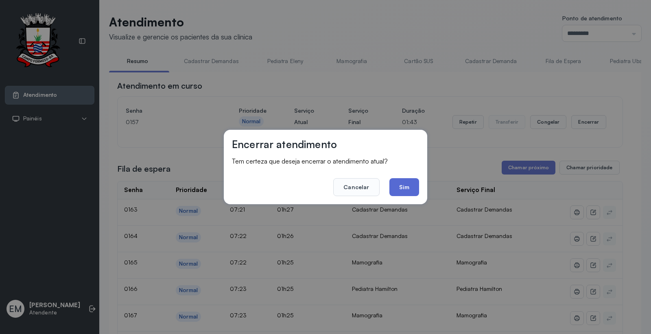
click at [412, 188] on button "Sim" at bounding box center [404, 187] width 30 height 18
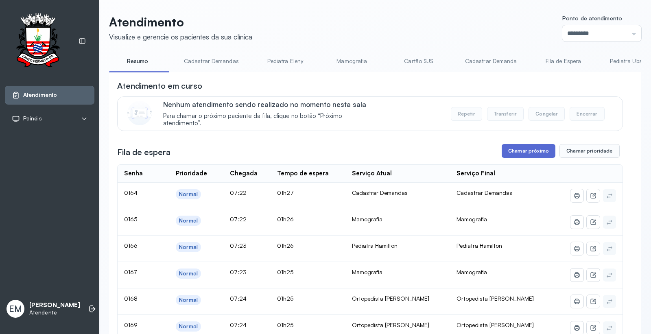
click at [532, 148] on button "Chamar próximo" at bounding box center [528, 151] width 54 height 14
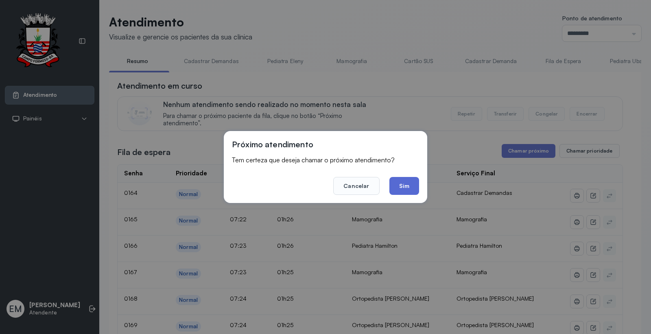
click at [399, 181] on button "Sim" at bounding box center [404, 186] width 30 height 18
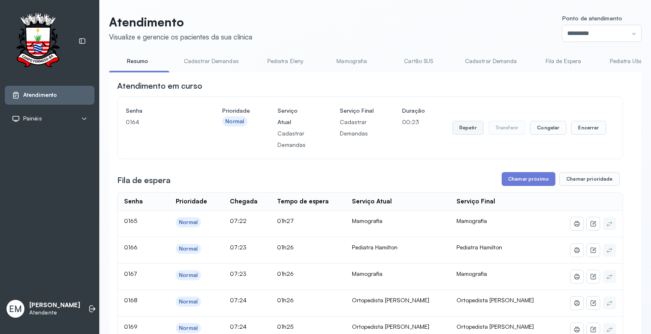
click at [457, 129] on button "Repetir" at bounding box center [467, 128] width 31 height 14
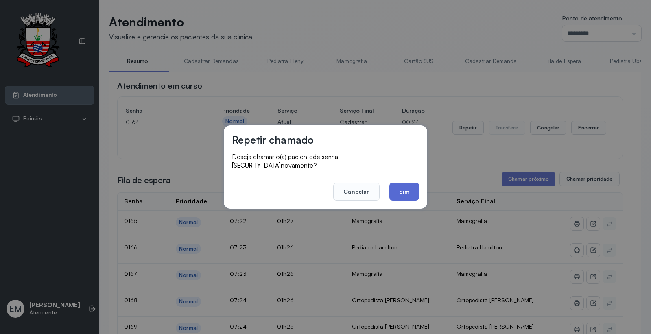
click at [409, 186] on button "Sim" at bounding box center [404, 192] width 30 height 18
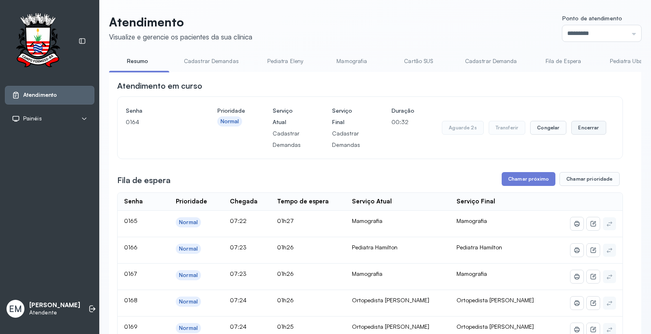
click at [584, 131] on button "Encerrar" at bounding box center [588, 128] width 35 height 14
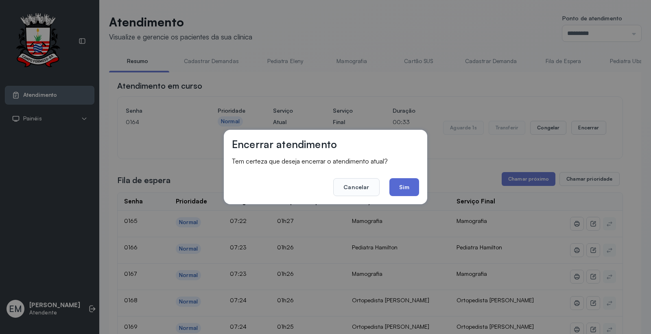
click at [412, 186] on button "Sim" at bounding box center [404, 187] width 30 height 18
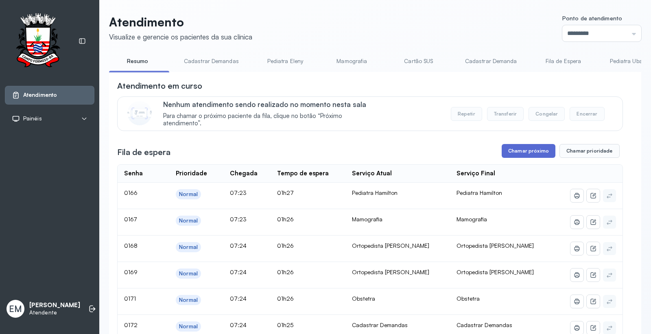
click at [529, 149] on button "Chamar próximo" at bounding box center [528, 151] width 54 height 14
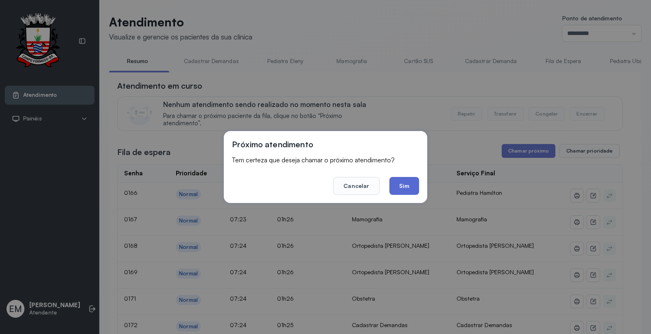
click at [416, 184] on button "Sim" at bounding box center [404, 186] width 30 height 18
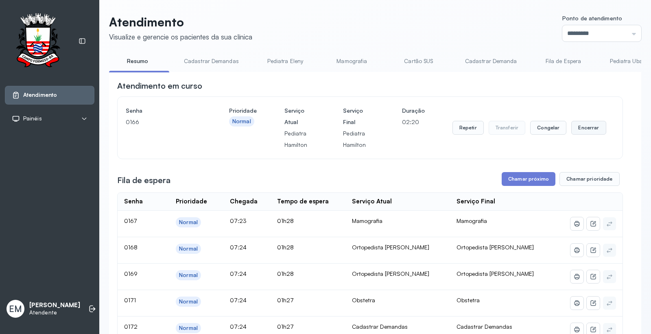
click at [574, 133] on button "Encerrar" at bounding box center [588, 128] width 35 height 14
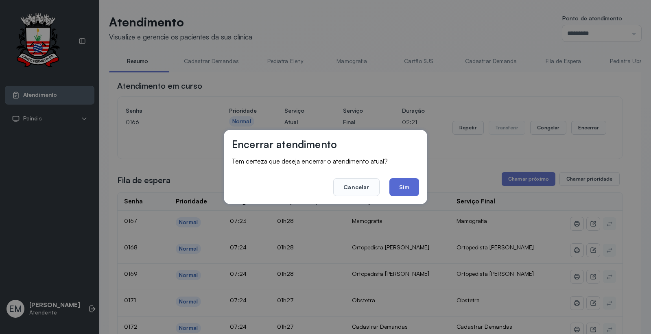
click at [414, 186] on button "Sim" at bounding box center [404, 187] width 30 height 18
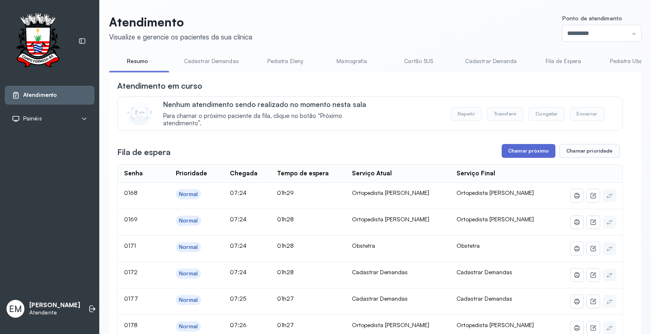
click at [530, 156] on button "Chamar próximo" at bounding box center [528, 151] width 54 height 14
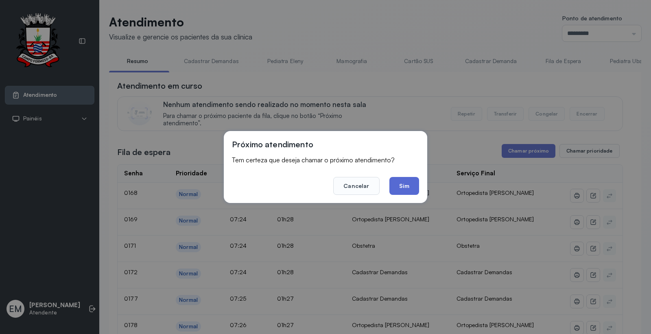
click at [399, 190] on button "Sim" at bounding box center [404, 186] width 30 height 18
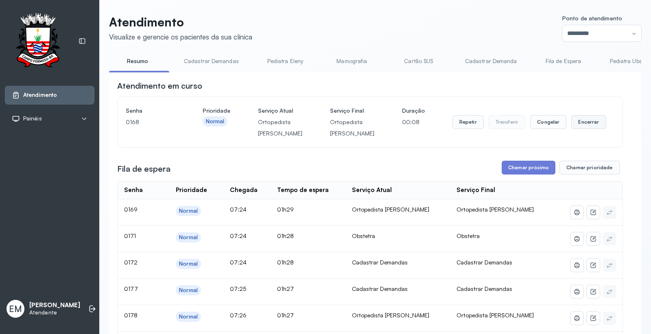
click at [586, 129] on button "Encerrar" at bounding box center [588, 122] width 35 height 14
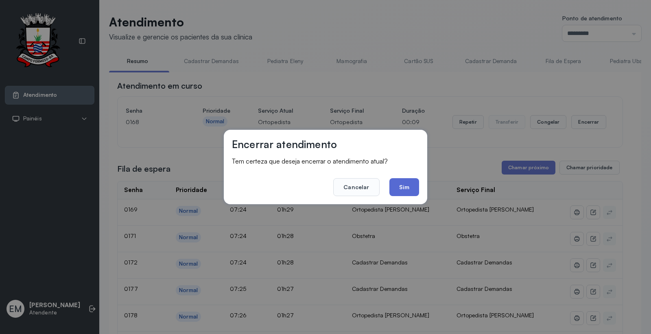
click at [411, 182] on button "Sim" at bounding box center [404, 187] width 30 height 18
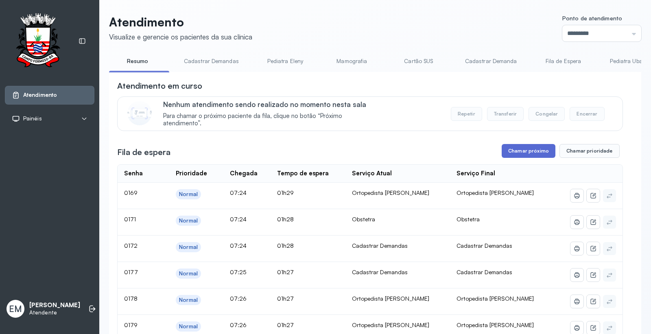
click at [527, 152] on button "Chamar próximo" at bounding box center [528, 151] width 54 height 14
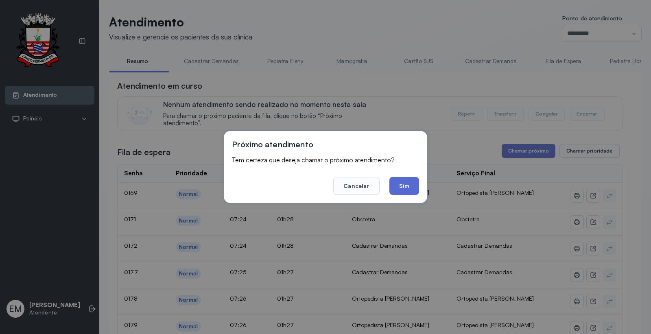
click at [412, 181] on button "Sim" at bounding box center [404, 186] width 30 height 18
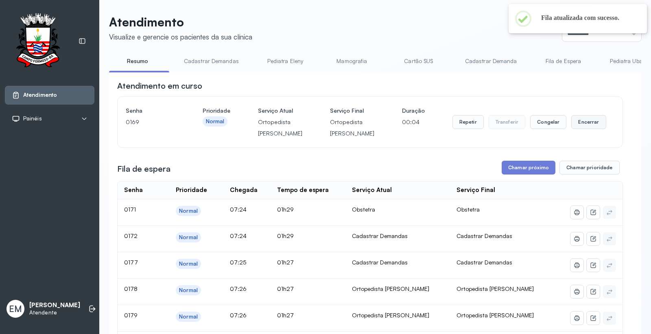
click at [587, 129] on button "Encerrar" at bounding box center [588, 122] width 35 height 14
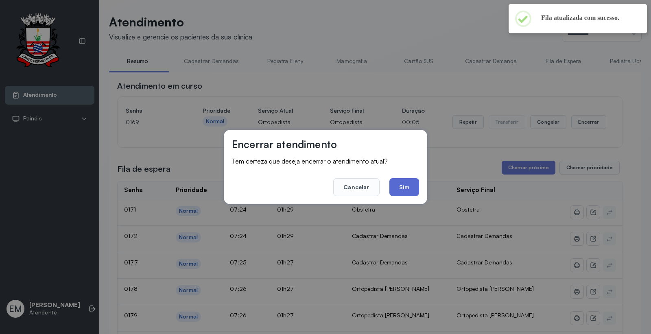
click at [410, 189] on button "Sim" at bounding box center [404, 187] width 30 height 18
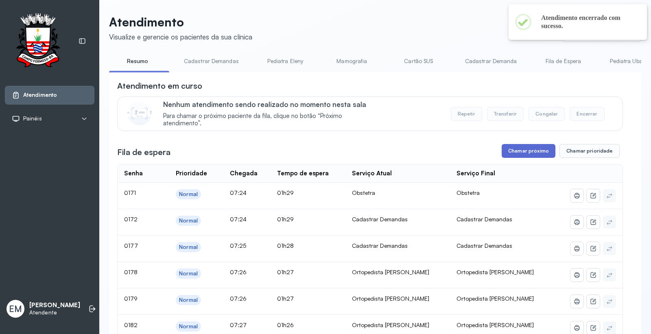
click at [501, 156] on button "Chamar próximo" at bounding box center [528, 151] width 54 height 14
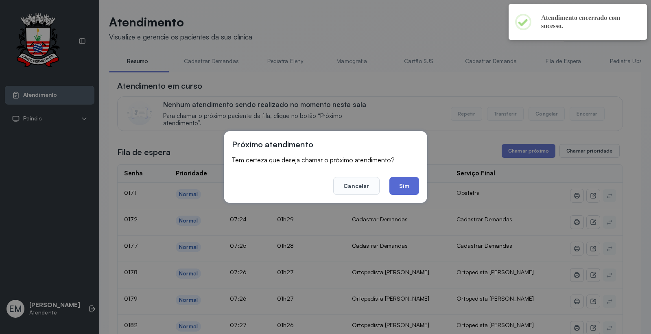
click at [411, 187] on button "Sim" at bounding box center [404, 186] width 30 height 18
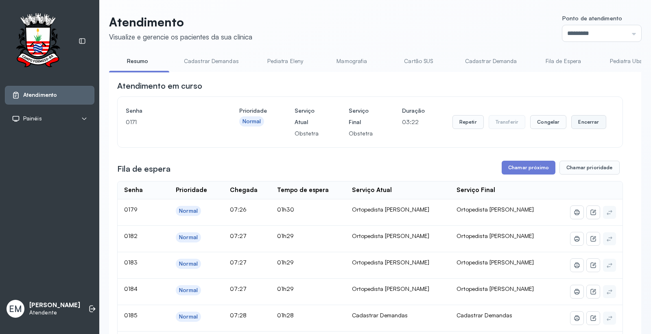
click at [575, 124] on button "Encerrar" at bounding box center [588, 122] width 35 height 14
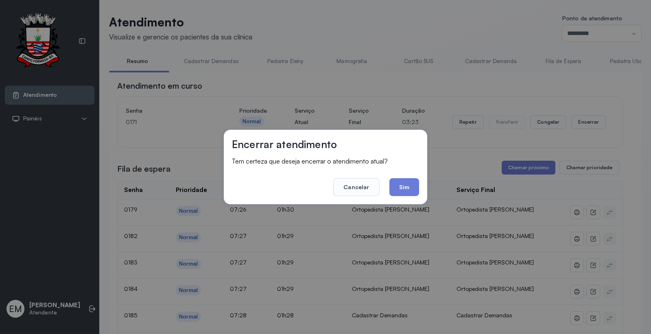
click at [421, 184] on div "Encerrar atendimento Tem certeza que deseja encerrar o atendimento atual? Cance…" at bounding box center [325, 167] width 203 height 74
click at [405, 189] on button "Sim" at bounding box center [404, 187] width 30 height 18
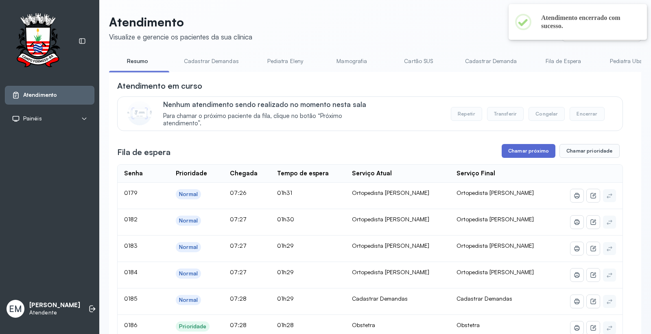
click at [521, 155] on button "Chamar próximo" at bounding box center [528, 151] width 54 height 14
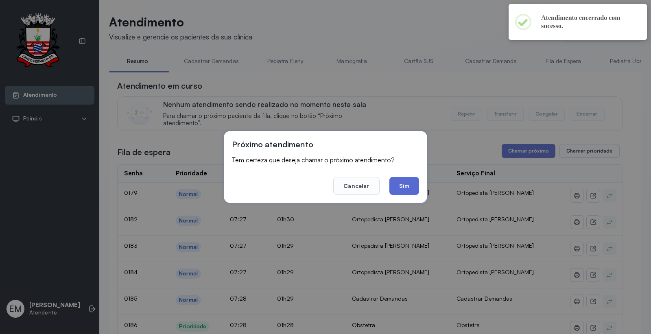
click at [403, 182] on button "Sim" at bounding box center [404, 186] width 30 height 18
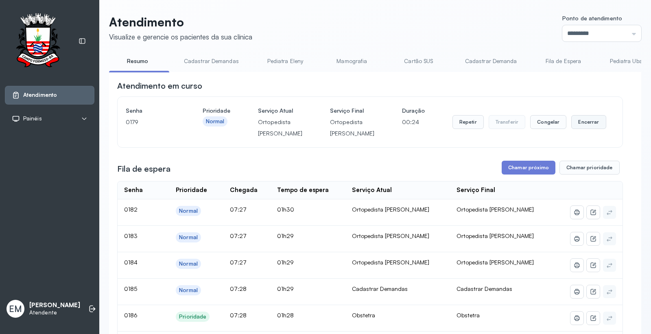
click at [583, 127] on button "Encerrar" at bounding box center [588, 122] width 35 height 14
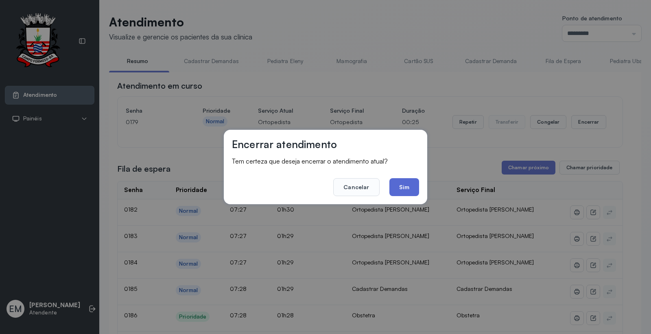
click at [410, 185] on button "Sim" at bounding box center [404, 187] width 30 height 18
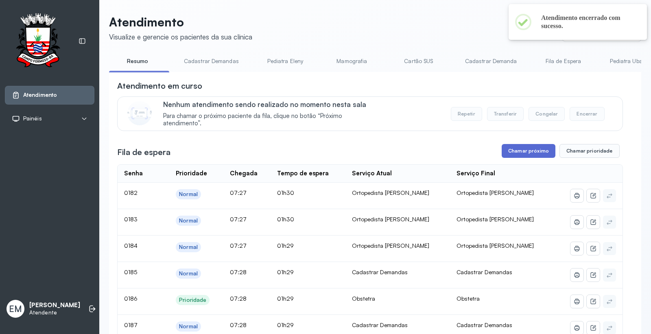
click at [531, 149] on button "Chamar próximo" at bounding box center [528, 151] width 54 height 14
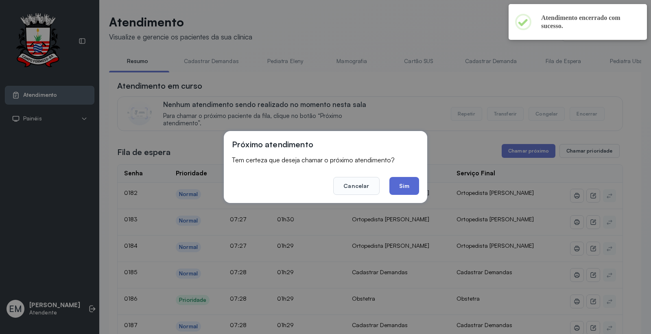
click at [414, 187] on button "Sim" at bounding box center [404, 186] width 30 height 18
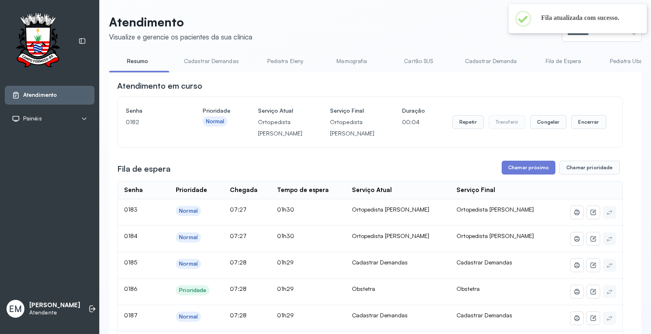
scroll to position [45, 0]
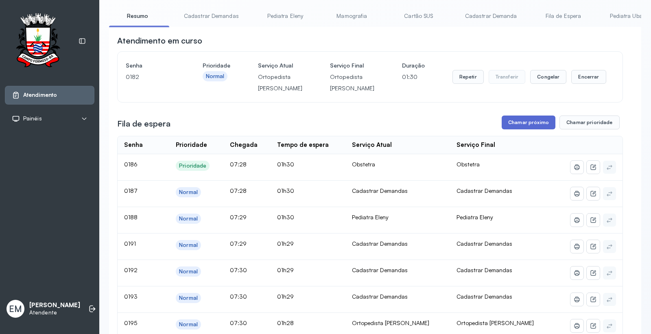
click at [508, 129] on button "Chamar próximo" at bounding box center [528, 123] width 54 height 14
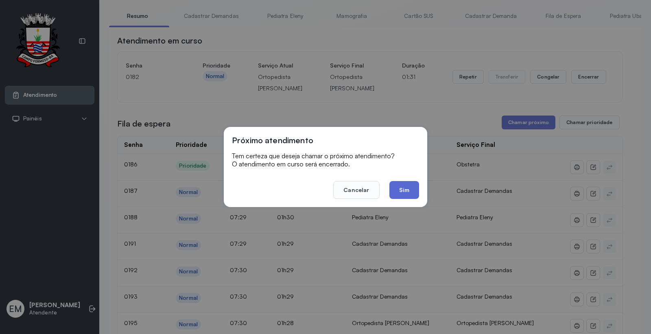
click at [401, 185] on button "Sim" at bounding box center [404, 190] width 30 height 18
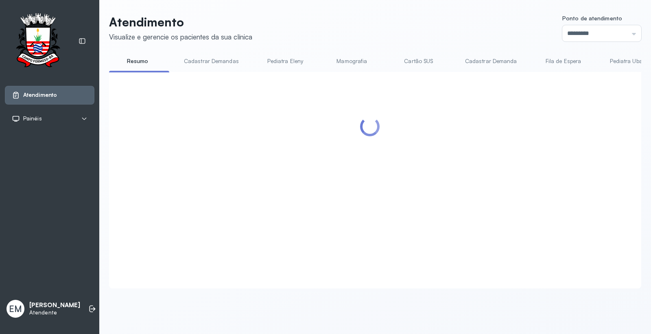
scroll to position [0, 0]
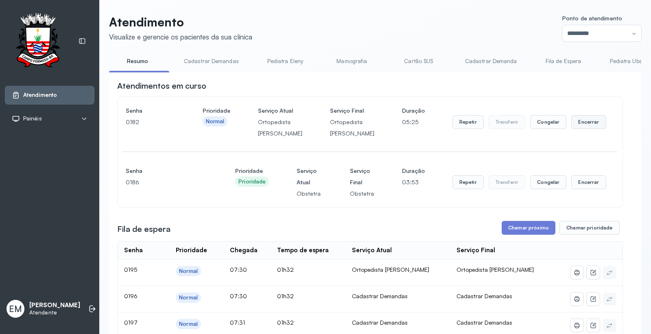
click at [584, 129] on button "Encerrar" at bounding box center [588, 122] width 35 height 14
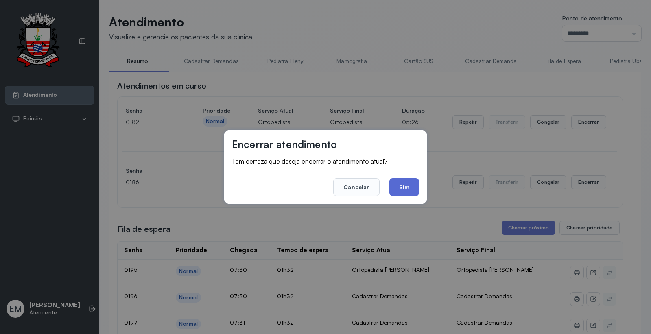
click at [418, 184] on button "Sim" at bounding box center [404, 187] width 30 height 18
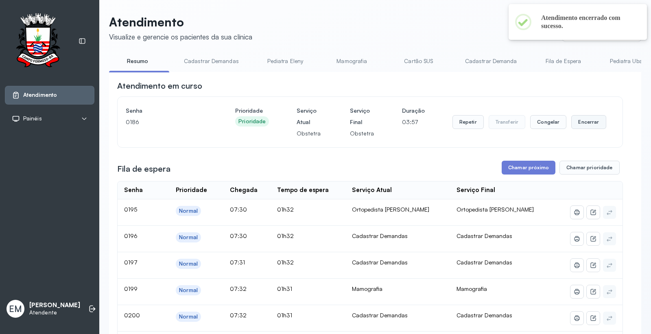
click at [591, 122] on button "Encerrar" at bounding box center [588, 122] width 35 height 14
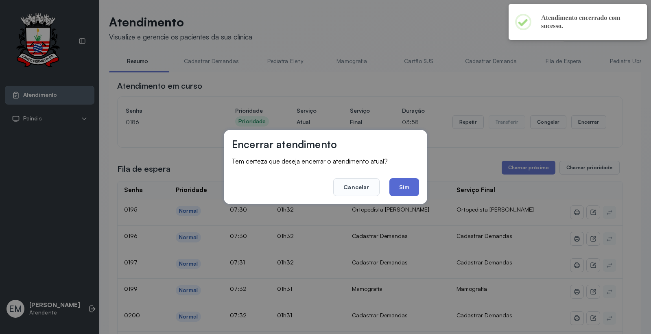
click at [408, 187] on button "Sim" at bounding box center [404, 187] width 30 height 18
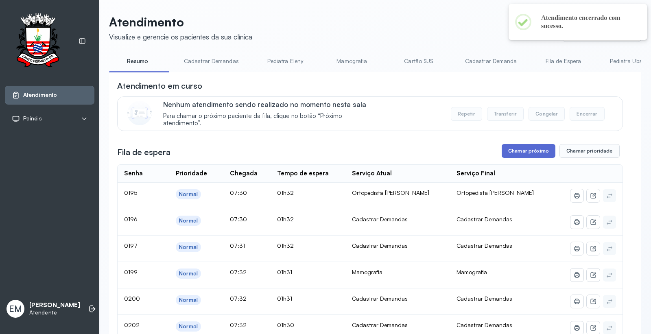
click at [522, 147] on button "Chamar próximo" at bounding box center [528, 151] width 54 height 14
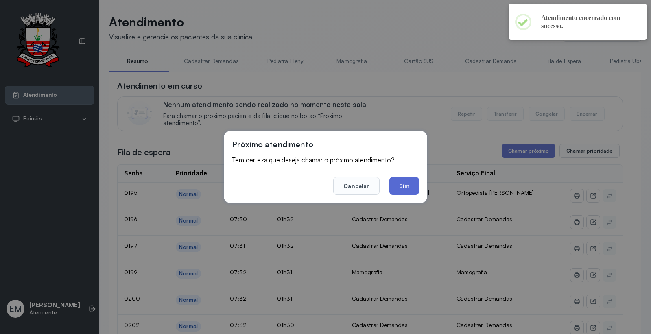
click at [409, 184] on button "Sim" at bounding box center [404, 186] width 30 height 18
